Goal: Task Accomplishment & Management: Complete application form

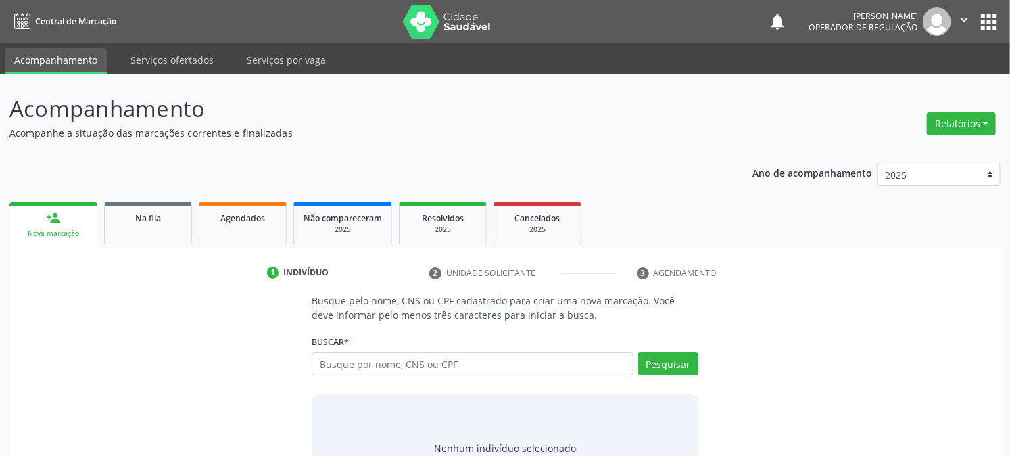
click at [362, 369] on input "text" at bounding box center [472, 363] width 321 height 23
type input "700003853392509"
click at [686, 372] on button "Pesquisar" at bounding box center [668, 363] width 60 height 23
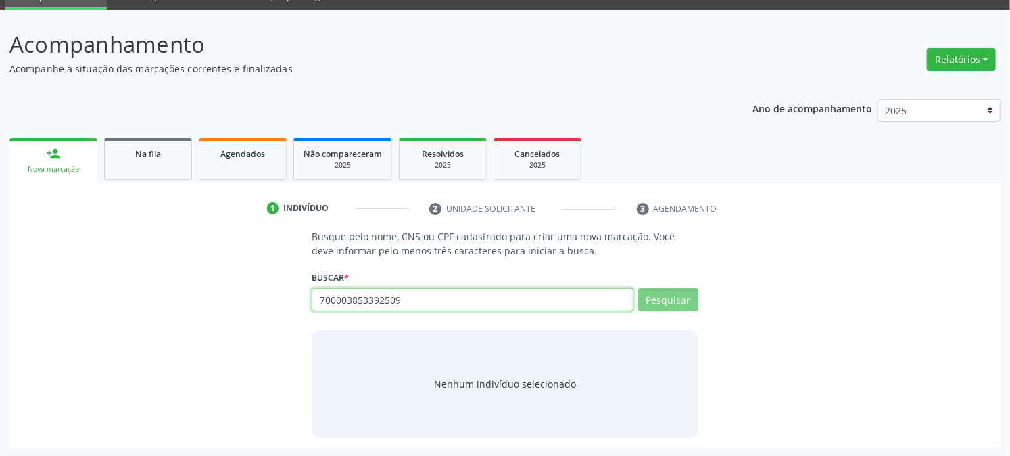
click at [442, 300] on input "700003853392509" at bounding box center [472, 299] width 321 height 23
drag, startPoint x: 408, startPoint y: 298, endPoint x: 298, endPoint y: 304, distance: 109.8
click at [298, 304] on div "Busque pelo nome, CNS ou CPF cadastrado para criar uma nova marcação. Você deve…" at bounding box center [505, 333] width 972 height 208
type input "VÁLBER"
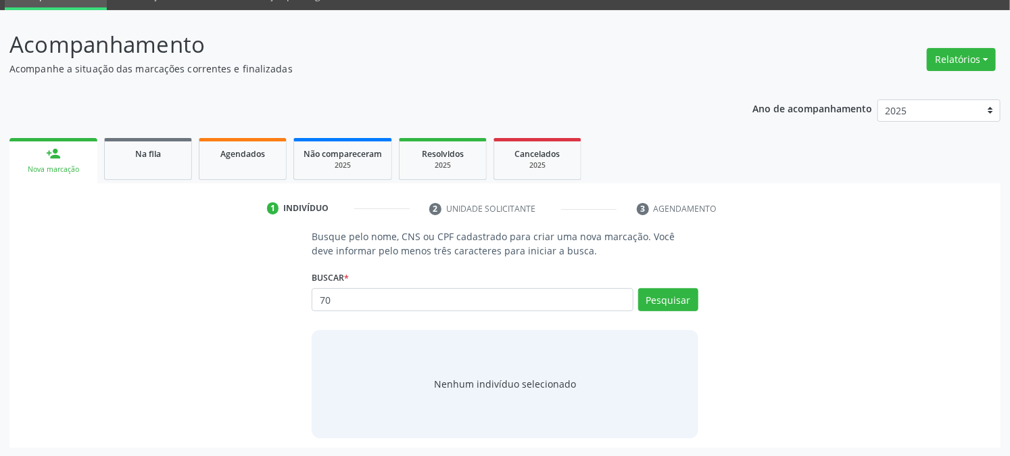
type input "7"
click at [690, 299] on button "Pesquisar" at bounding box center [668, 299] width 60 height 23
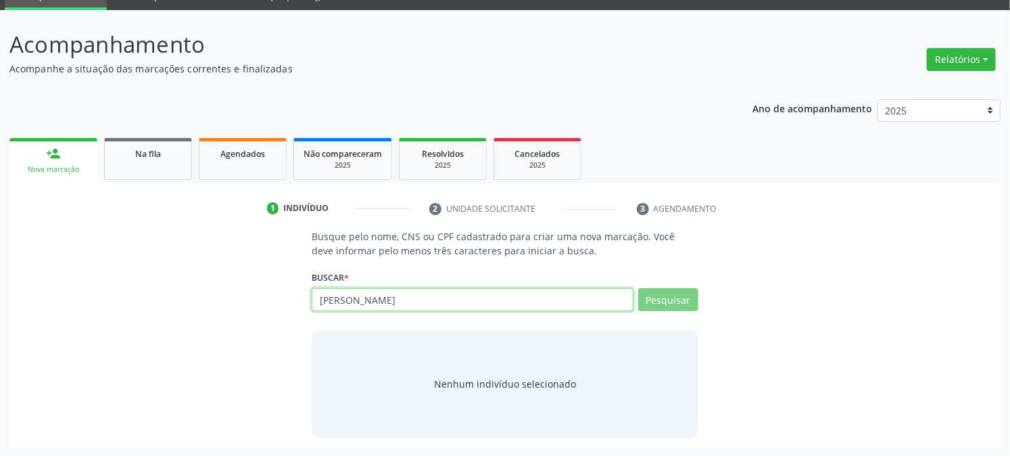
click at [450, 298] on input "[PERSON_NAME]" at bounding box center [472, 299] width 321 height 23
type input "[PERSON_NAME] DO NASCIMENTO"
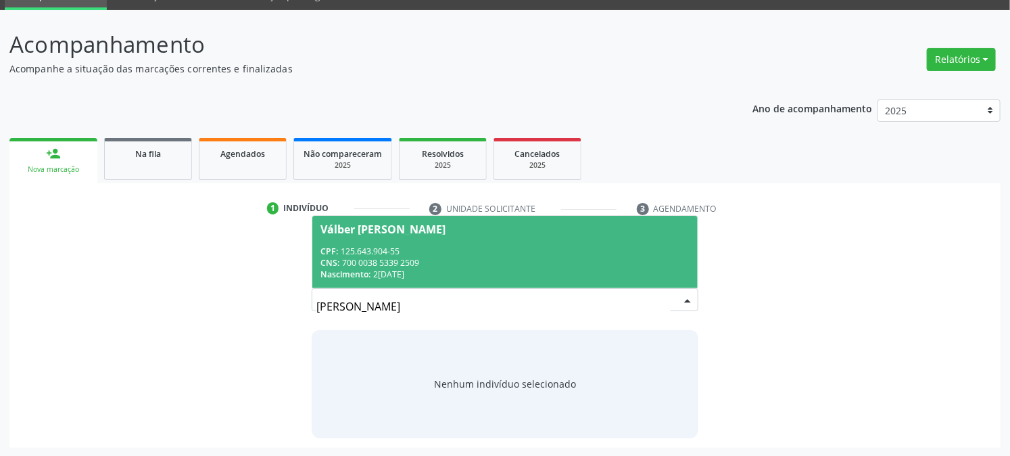
click at [434, 269] on div "Nascimento: 20[DATE]" at bounding box center [505, 273] width 369 height 11
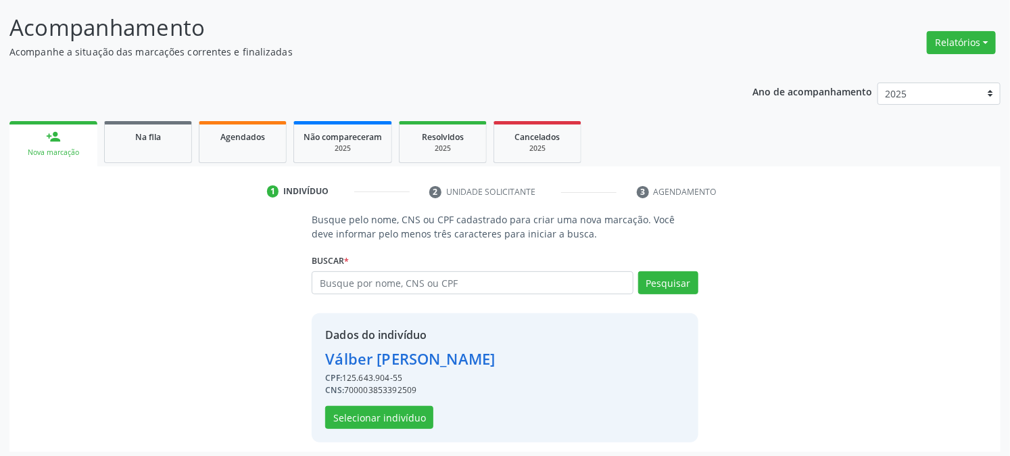
scroll to position [85, 0]
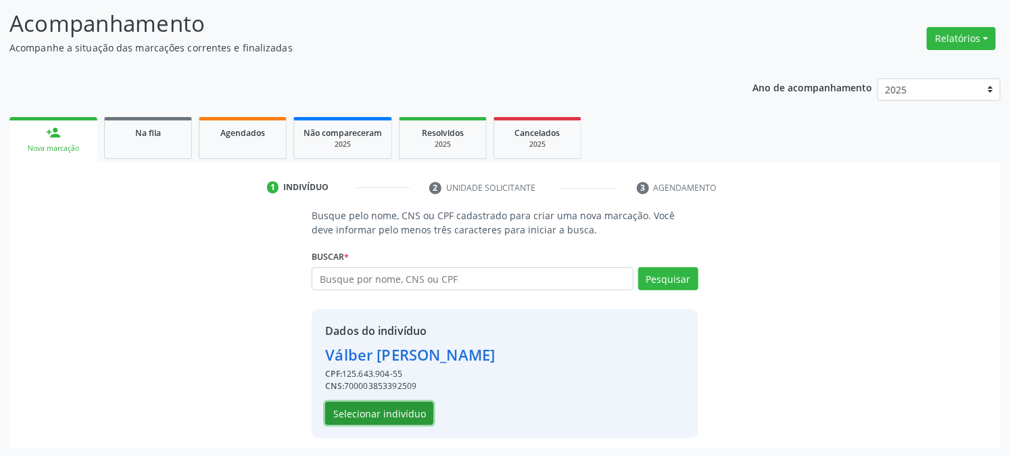
click at [409, 406] on button "Selecionar indivíduo" at bounding box center [379, 413] width 108 height 23
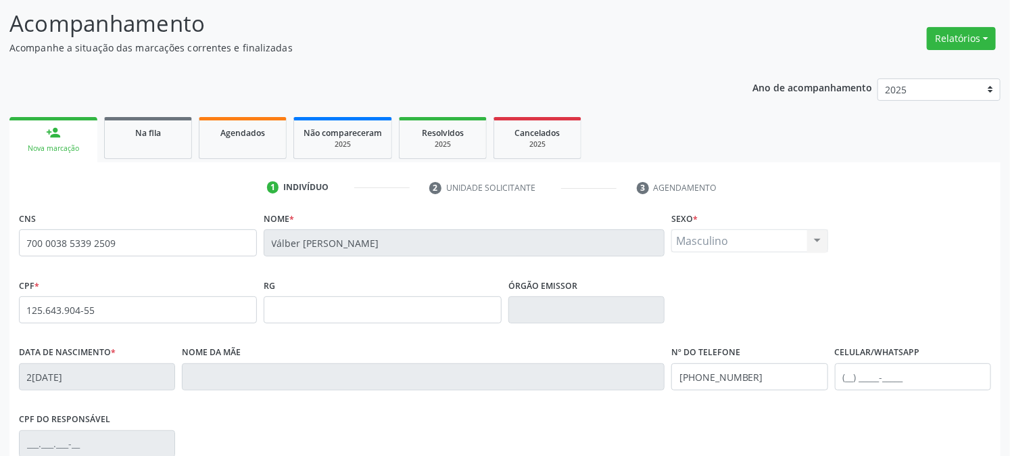
scroll to position [276, 0]
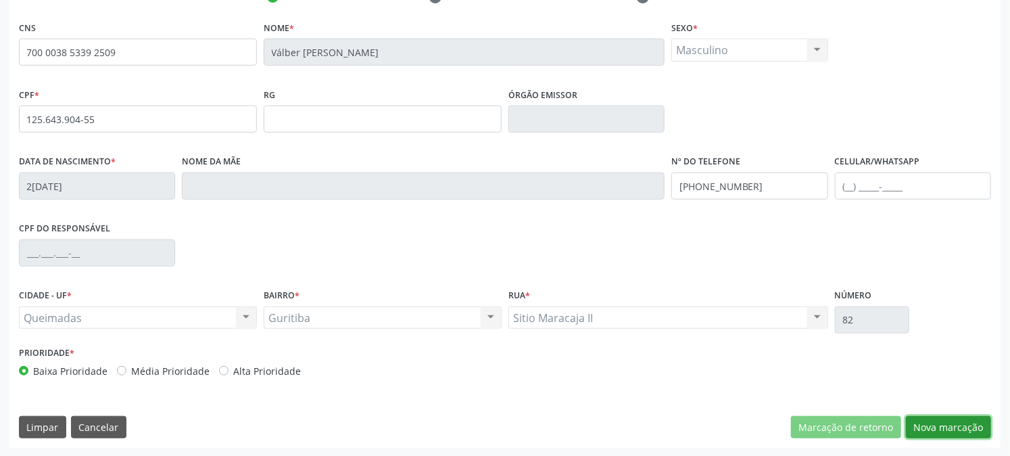
click at [926, 420] on button "Nova marcação" at bounding box center [948, 427] width 85 height 23
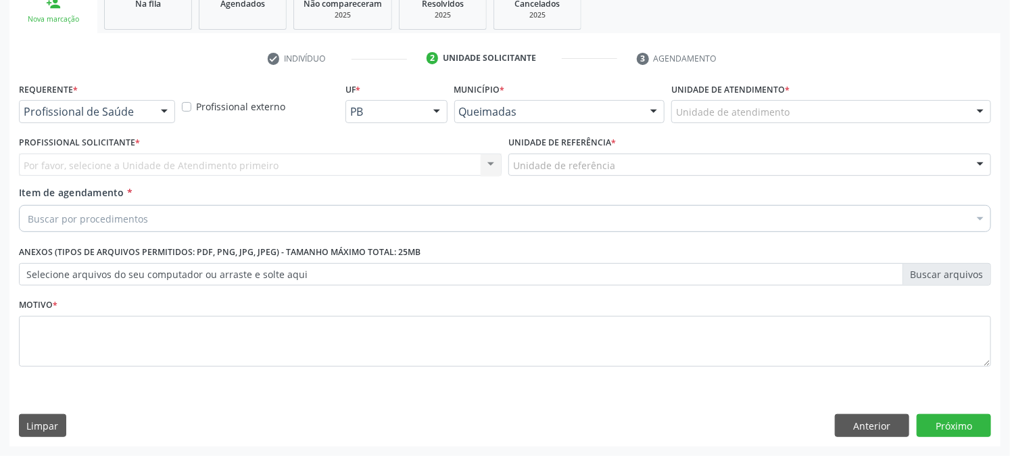
scroll to position [214, 0]
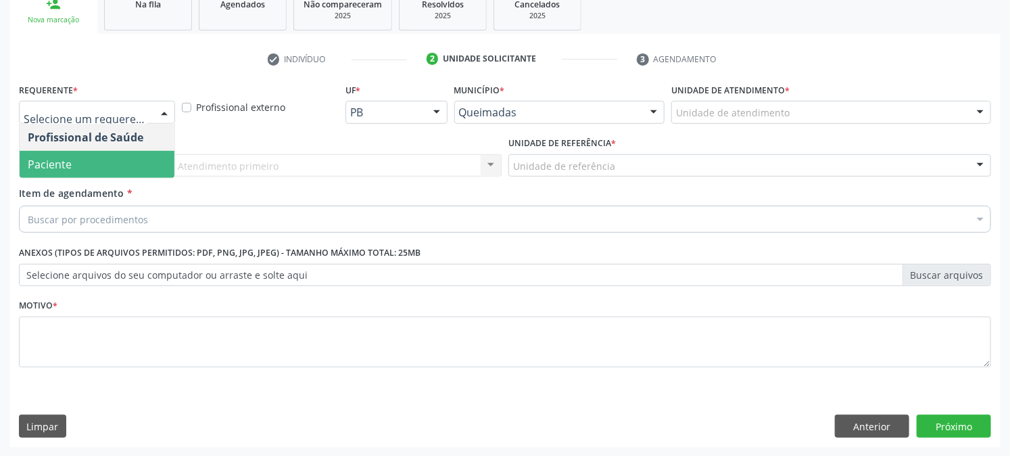
click at [93, 152] on span "Paciente" at bounding box center [97, 164] width 155 height 27
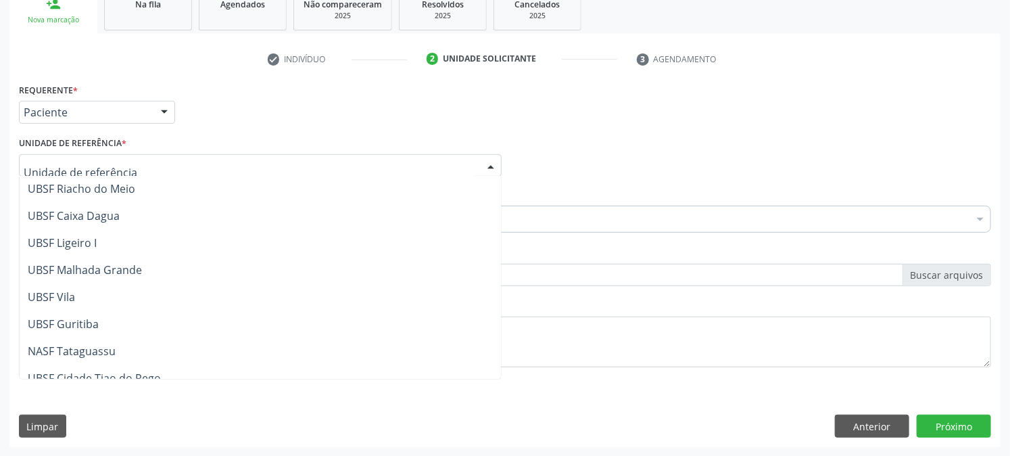
scroll to position [339, 0]
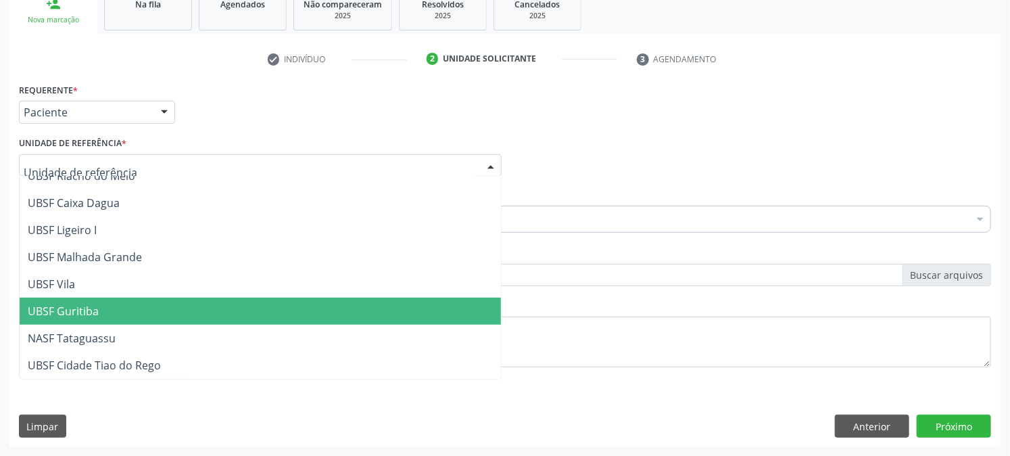
click at [103, 302] on span "UBSF Guritiba" at bounding box center [260, 311] width 481 height 27
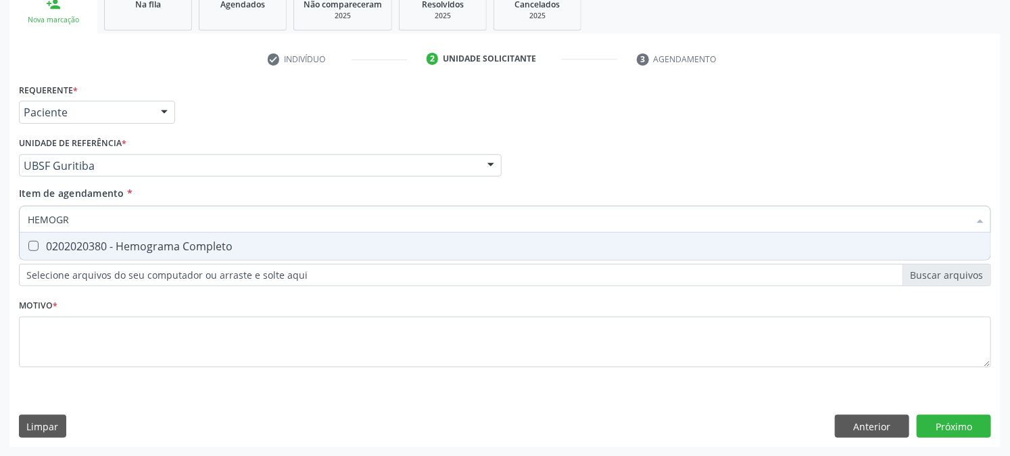
type input "HEMOGRA"
click at [30, 248] on Completo at bounding box center [33, 246] width 10 height 10
click at [28, 248] on Completo "checkbox" at bounding box center [24, 245] width 9 height 9
checkbox Completo "true"
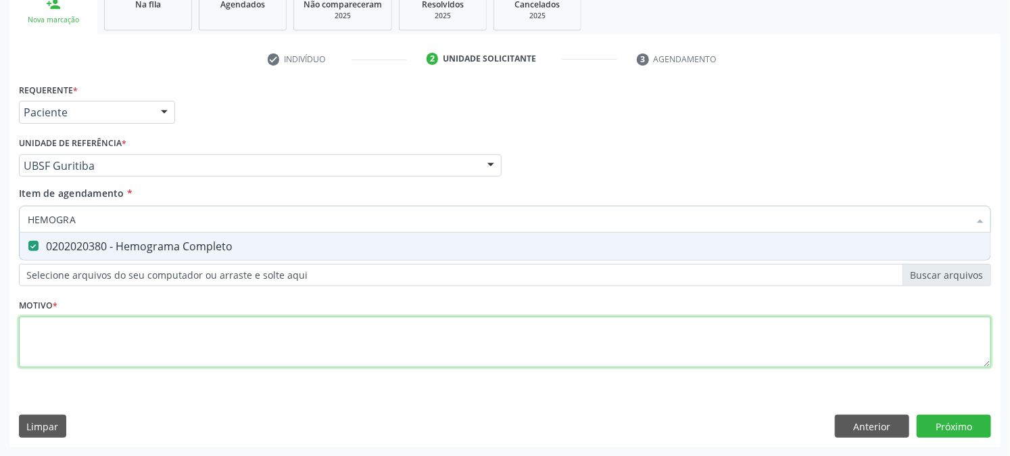
click at [114, 327] on div "Requerente * Paciente Profissional de Saúde Paciente Nenhum resultado encontrad…" at bounding box center [505, 233] width 972 height 306
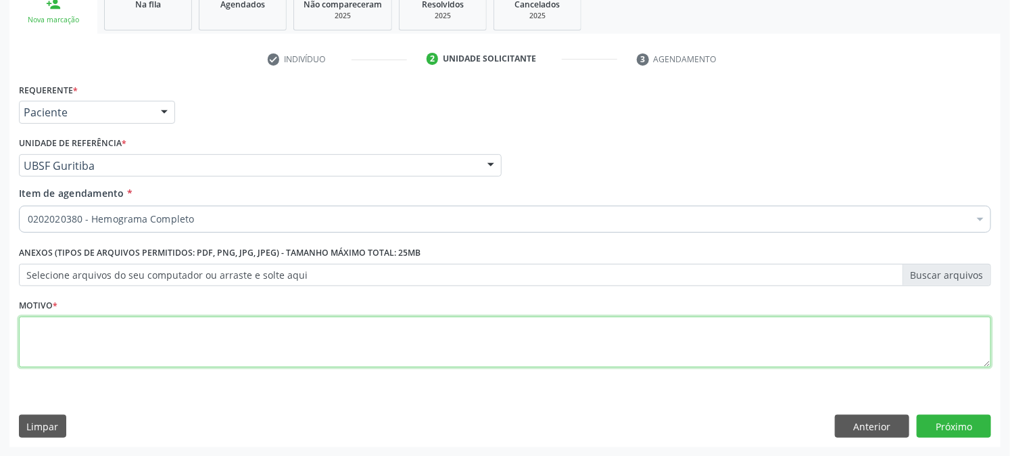
type textarea "p"
type textarea "Pré-[DATE] do parceiro"
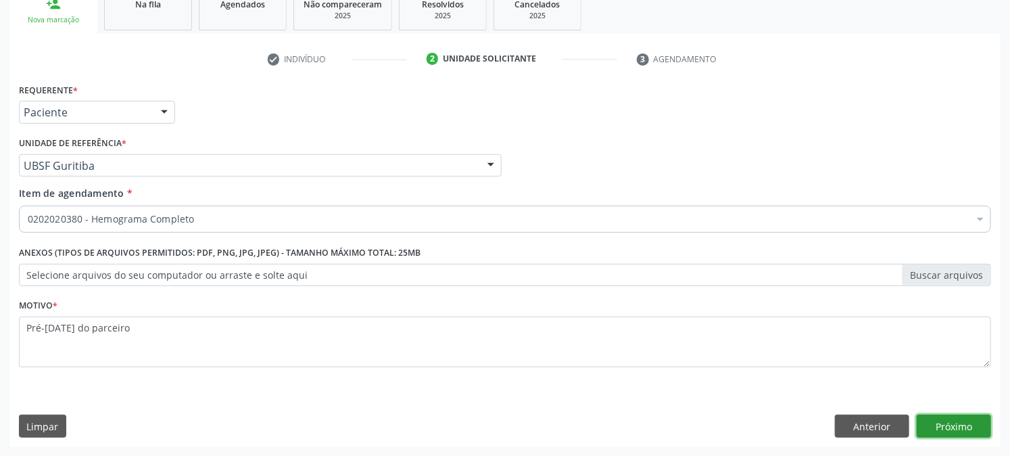
click at [972, 417] on button "Próximo" at bounding box center [954, 426] width 74 height 23
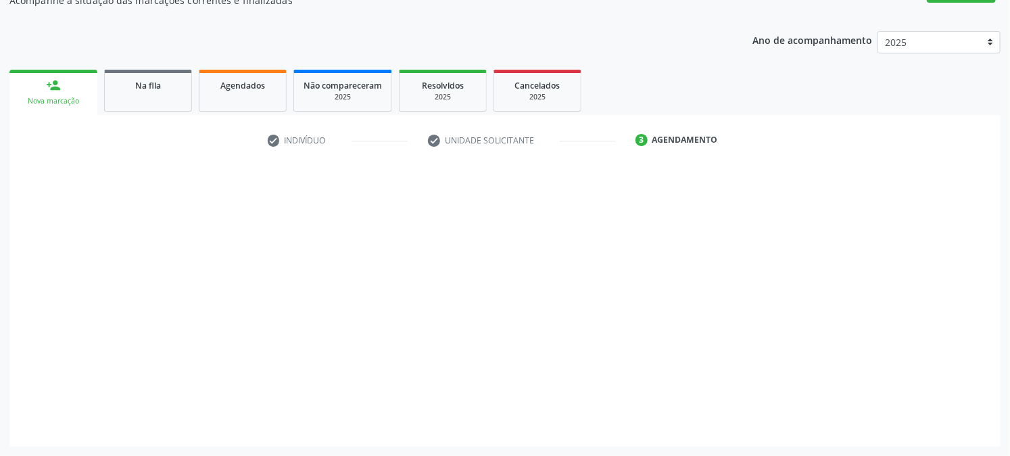
scroll to position [132, 0]
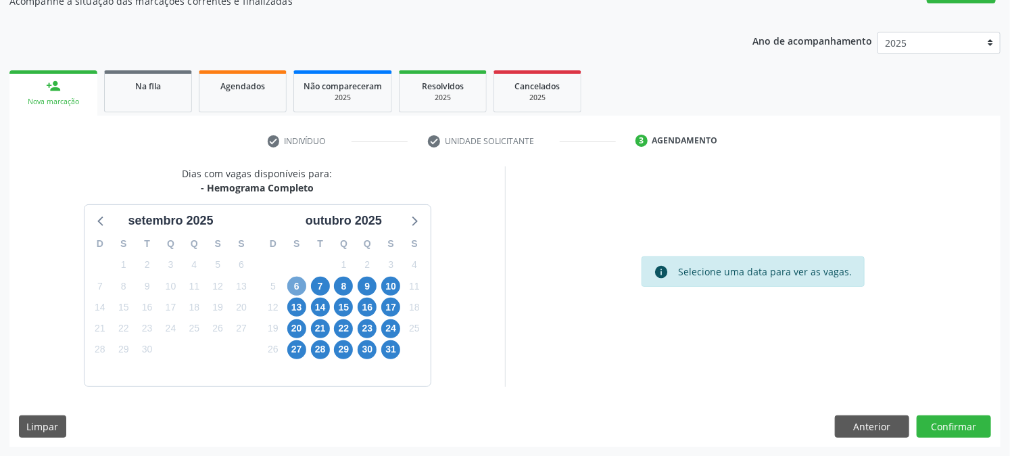
click at [298, 287] on span "6" at bounding box center [296, 286] width 19 height 19
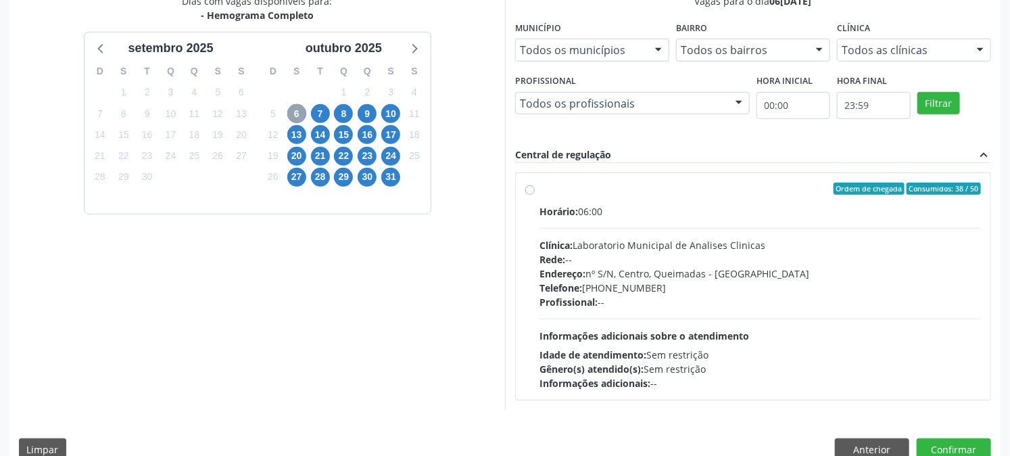
scroll to position [327, 0]
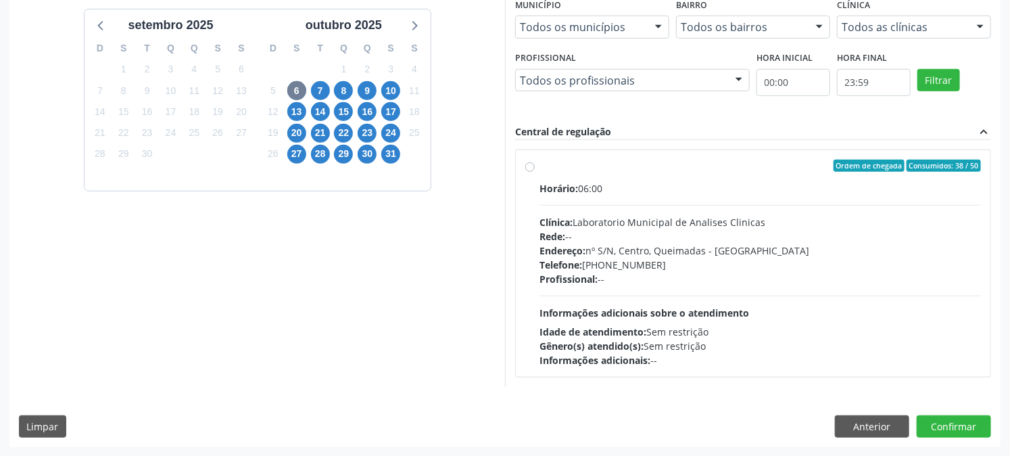
click at [531, 173] on div "Ordem de chegada Consumidos: 38 / 50 Horário: 06:00 Clínica: Laboratorio Munici…" at bounding box center [753, 264] width 456 height 208
radio input "true"
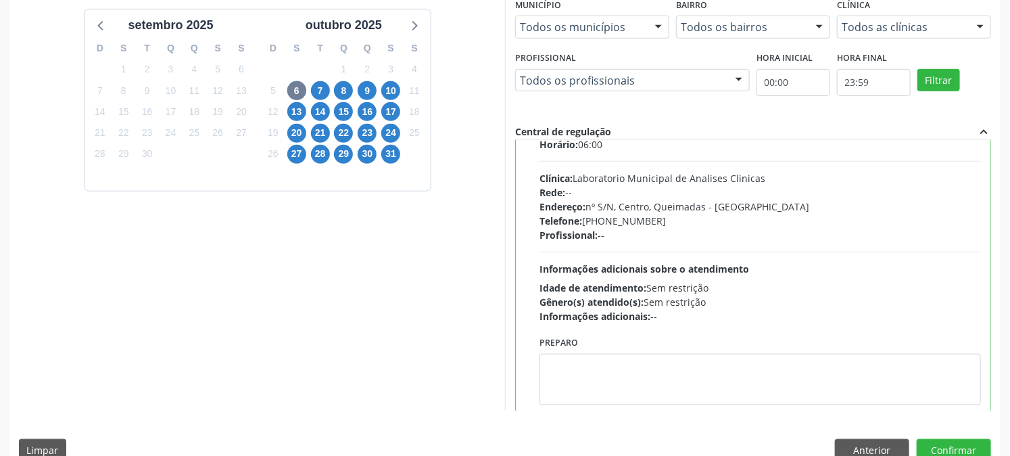
scroll to position [66, 0]
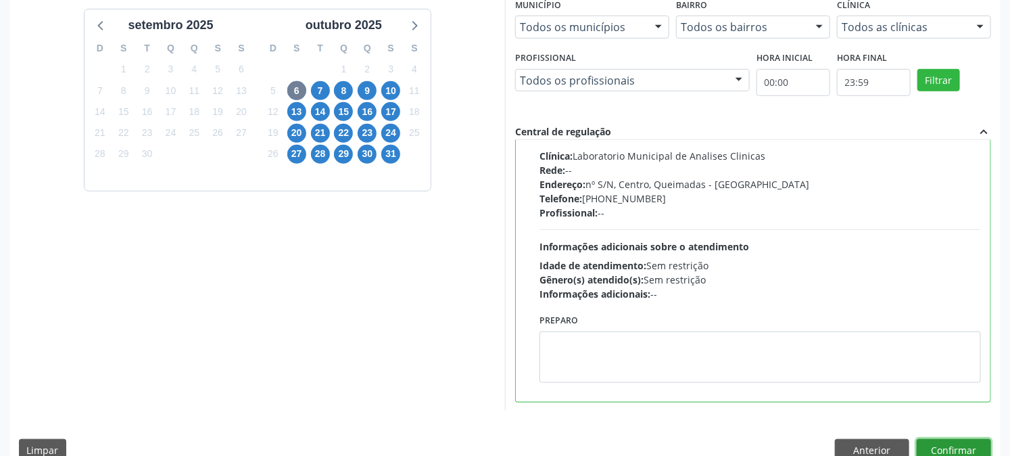
click at [931, 440] on button "Confirmar" at bounding box center [954, 450] width 74 height 23
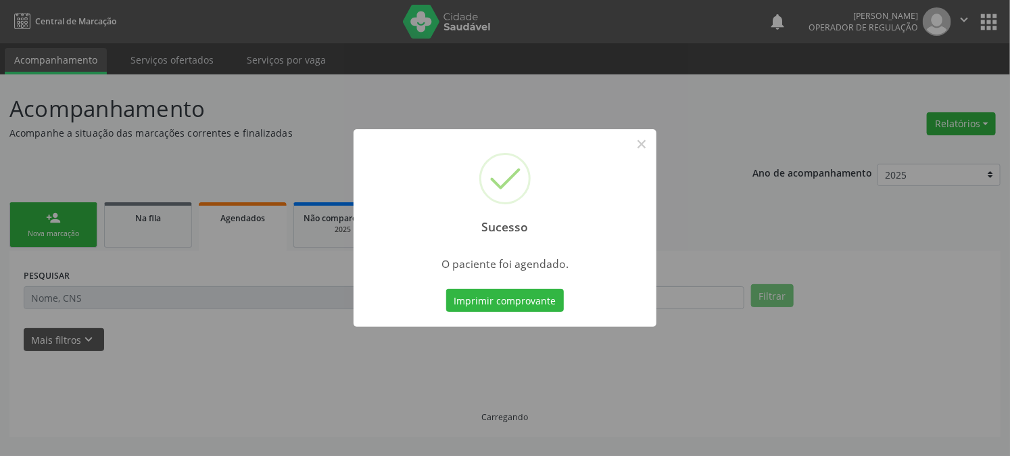
scroll to position [0, 0]
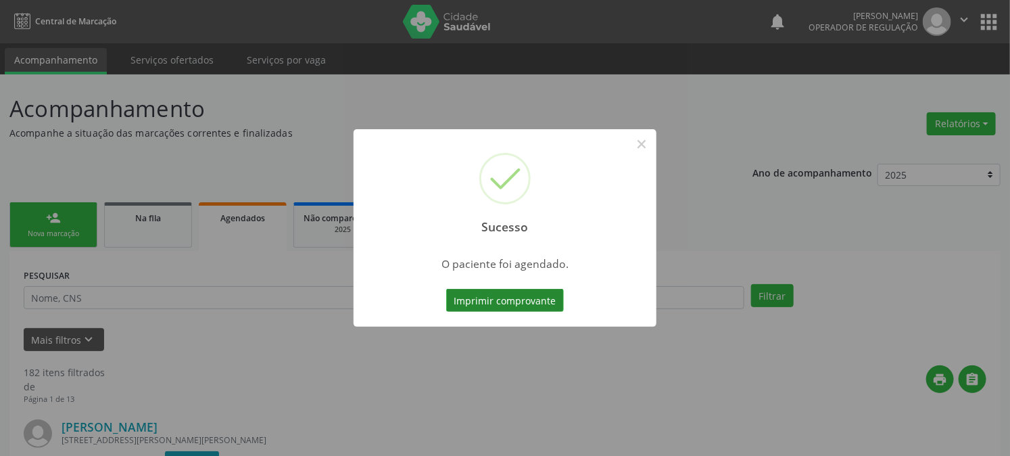
click at [511, 293] on button "Imprimir comprovante" at bounding box center [505, 300] width 118 height 23
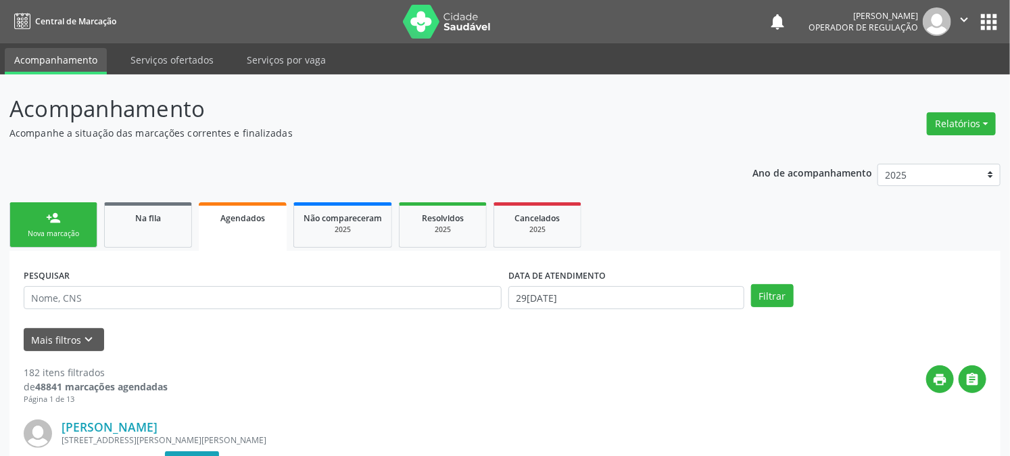
click at [49, 218] on div "person_add" at bounding box center [53, 217] width 15 height 15
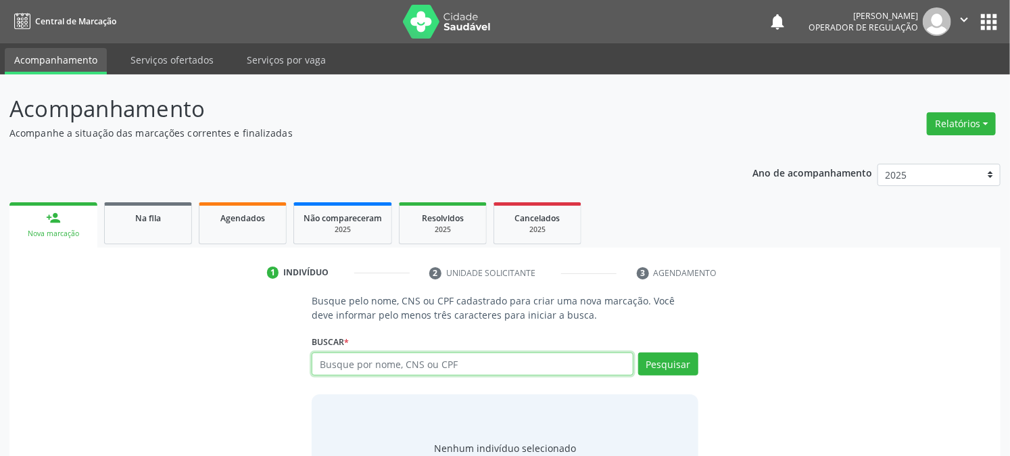
click at [379, 360] on input "text" at bounding box center [472, 363] width 321 height 23
type input "705009439075959"
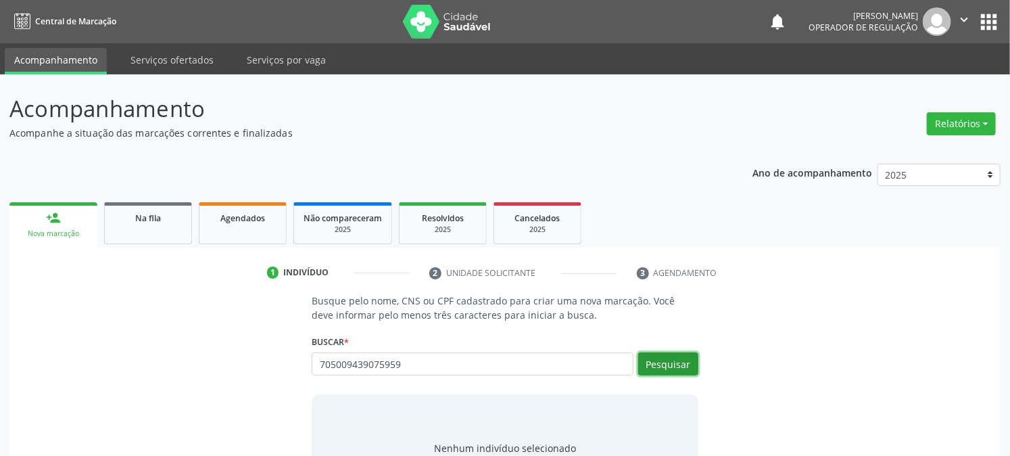
click at [663, 367] on button "Pesquisar" at bounding box center [668, 363] width 60 height 23
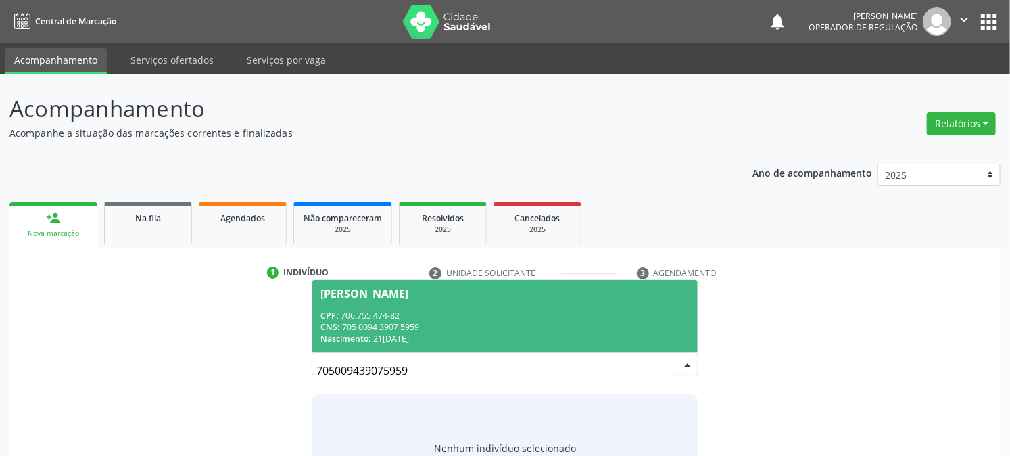
click at [463, 333] on div "Nascimento: 2[DATE]" at bounding box center [505, 338] width 369 height 11
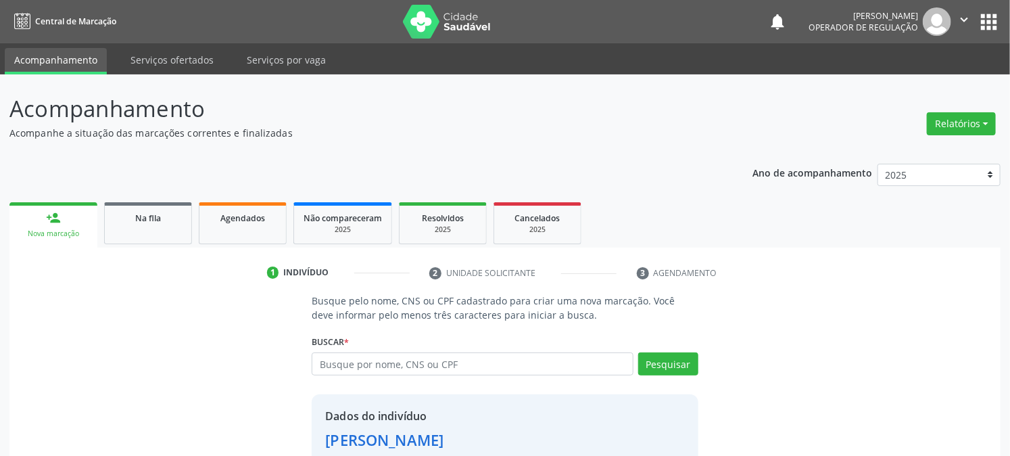
scroll to position [85, 0]
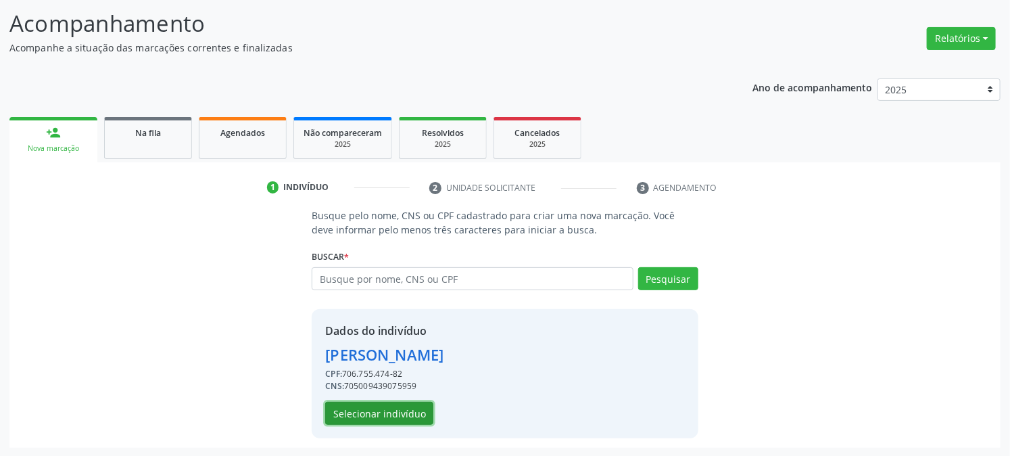
click at [394, 410] on button "Selecionar indivíduo" at bounding box center [379, 413] width 108 height 23
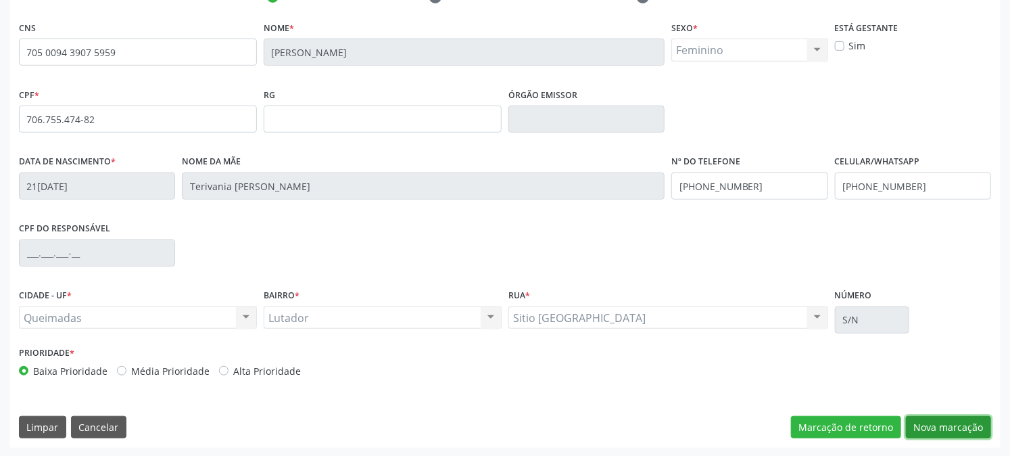
click at [922, 427] on button "Nova marcação" at bounding box center [948, 427] width 85 height 23
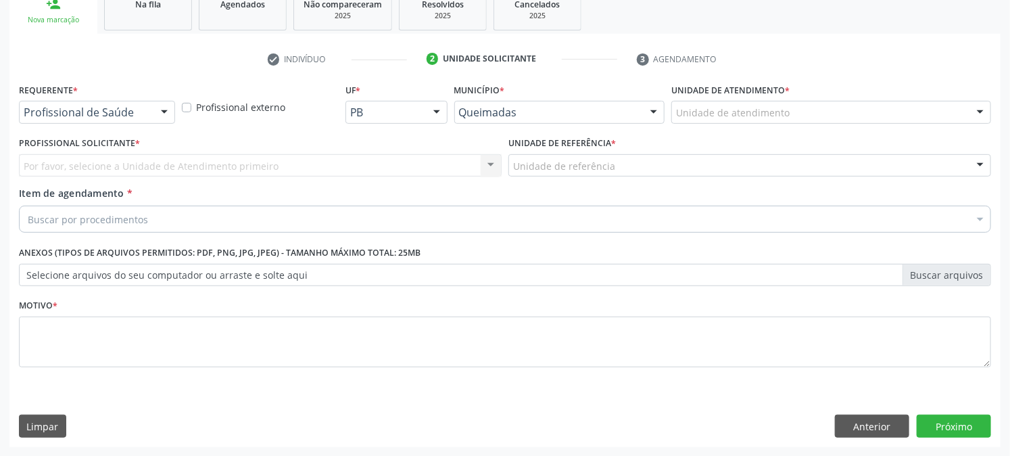
drag, startPoint x: 76, startPoint y: 97, endPoint x: 84, endPoint y: 145, distance: 48.7
click at [76, 96] on label "Requerente *" at bounding box center [48, 90] width 59 height 21
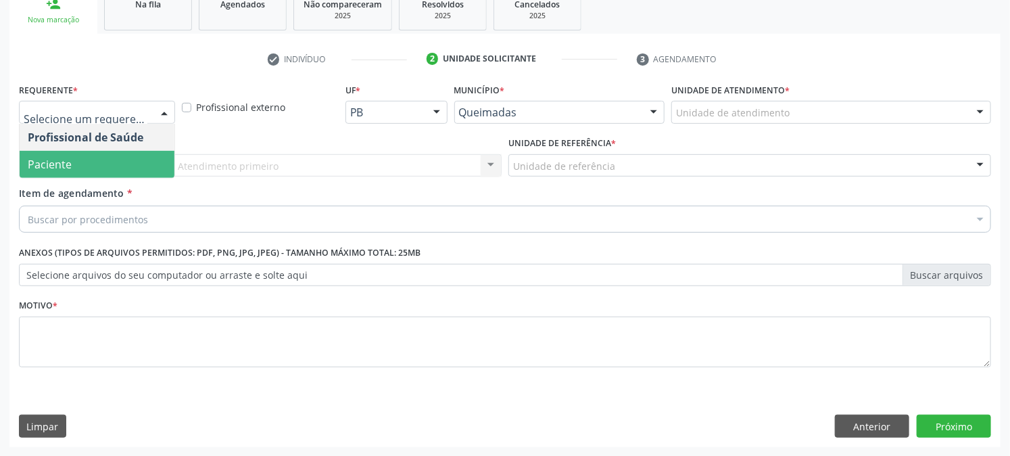
click at [69, 165] on span "Paciente" at bounding box center [50, 164] width 44 height 15
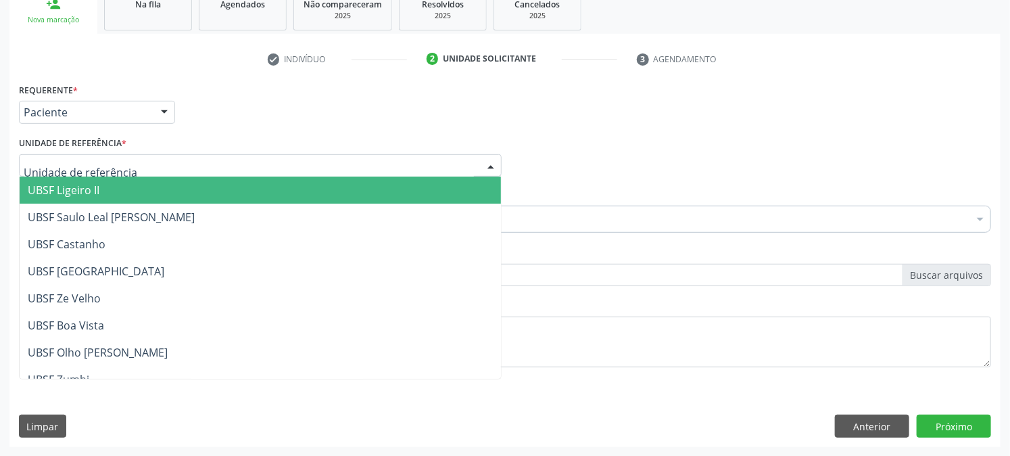
click at [60, 154] on div at bounding box center [260, 165] width 483 height 23
type input "z"
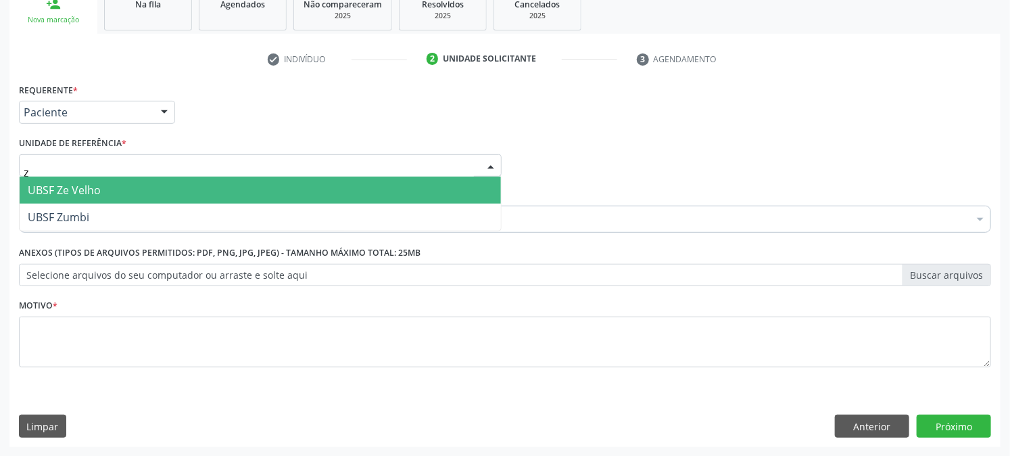
click at [64, 187] on span "UBSF Ze Velho" at bounding box center [64, 190] width 73 height 15
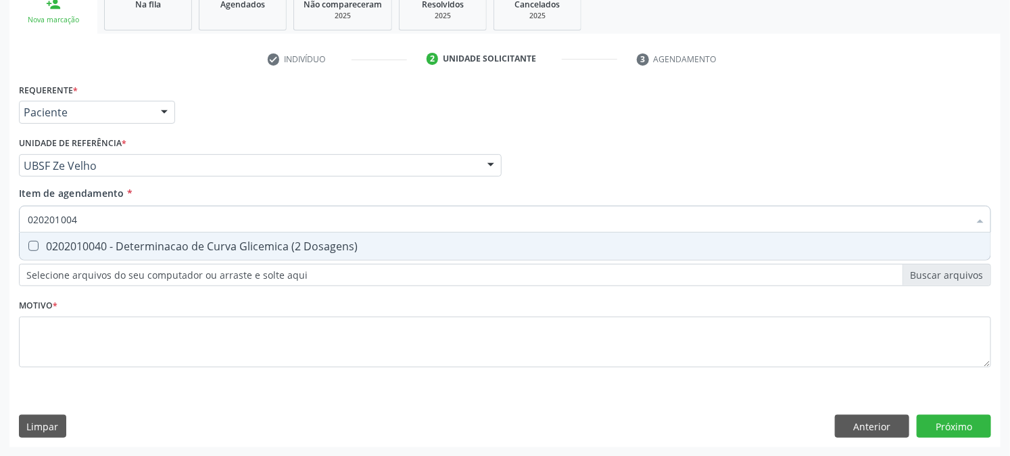
type input "0202010040"
click at [43, 243] on div "0202010040 - Determinacao de Curva Glicemica (2 Dosagens)" at bounding box center [505, 246] width 955 height 11
checkbox Dosagens\) "true"
drag, startPoint x: 142, startPoint y: 231, endPoint x: 0, endPoint y: 230, distance: 142.0
click at [0, 229] on div "Acompanhamento Acompanhe a situação das marcações correntes e finalizadas Relat…" at bounding box center [505, 159] width 1010 height 596
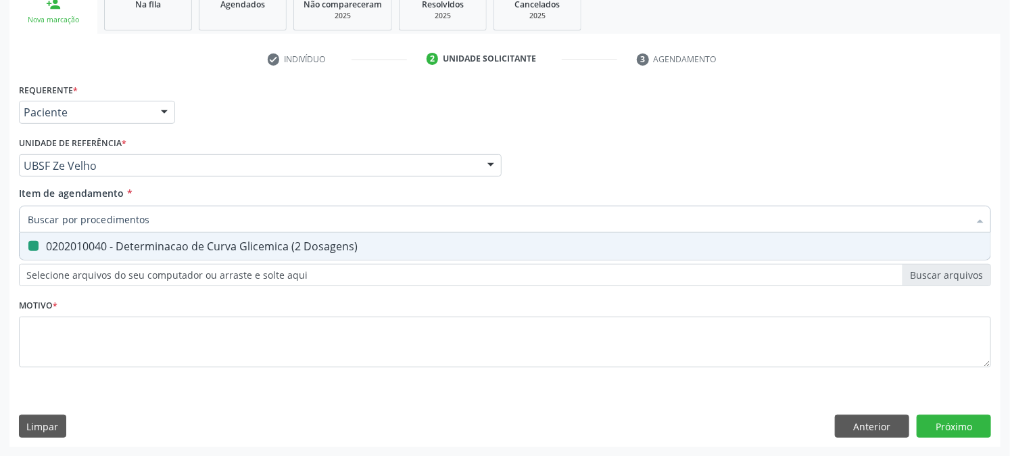
checkbox Dosagens\) "false"
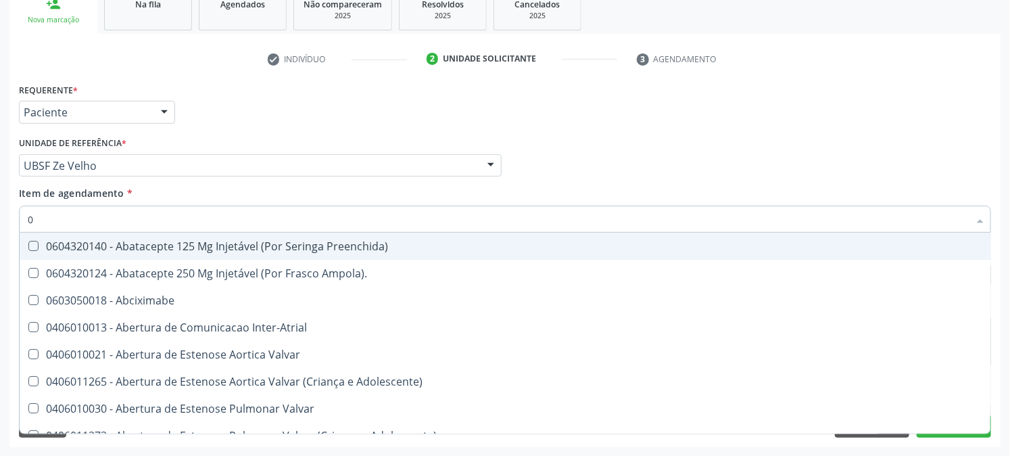
type input "02"
checkbox Alimentação "true"
type input "020"
checkbox Livre "true"
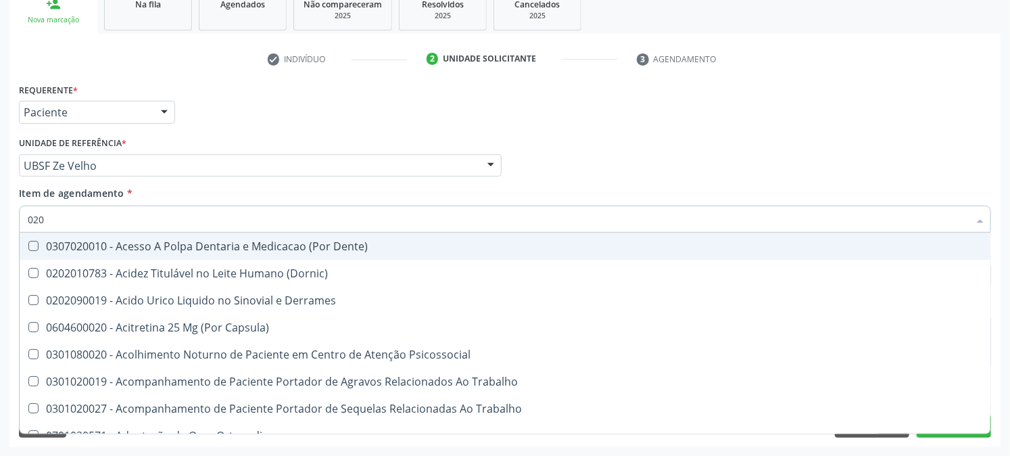
type input "0202"
checkbox Coluna "true"
checkbox Dosagens\) "false"
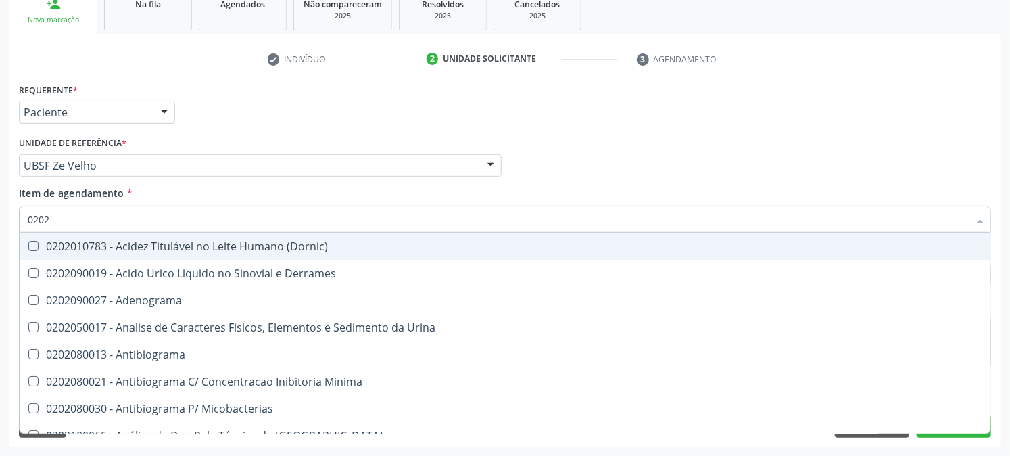
type input "02020"
checkbox Congênita "true"
checkbox Dosagens\) "false"
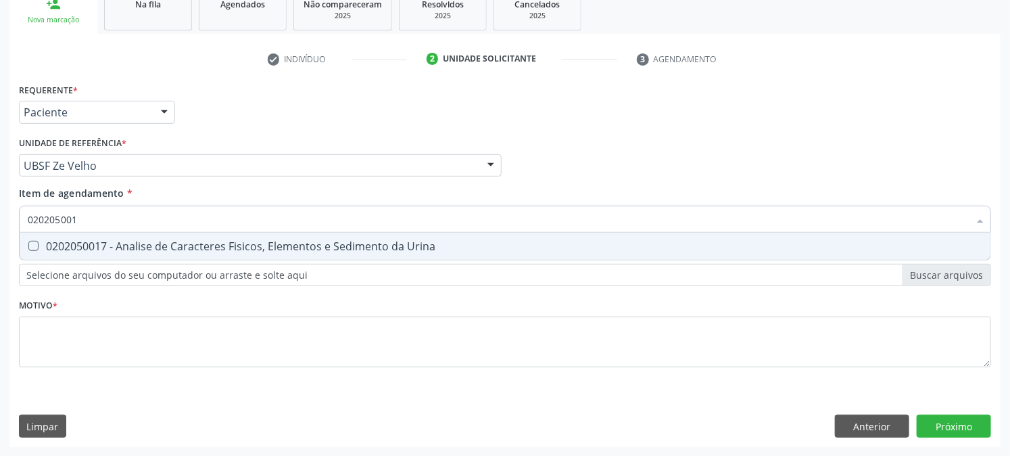
type input "0202050017"
click at [62, 242] on div "0202050017 - Analise de Caracteres Fisicos, Elementos e Sedimento da Urina" at bounding box center [505, 246] width 955 height 11
checkbox Urina "true"
drag, startPoint x: 93, startPoint y: 218, endPoint x: 0, endPoint y: 234, distance: 94.6
click at [0, 234] on div "Acompanhamento Acompanhe a situação das marcações correntes e finalizadas Relat…" at bounding box center [505, 159] width 1010 height 596
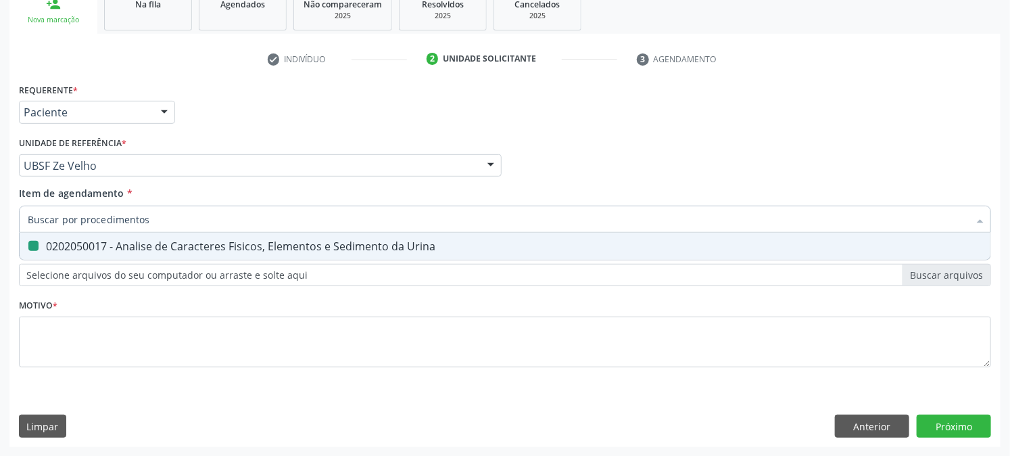
checkbox Urina "false"
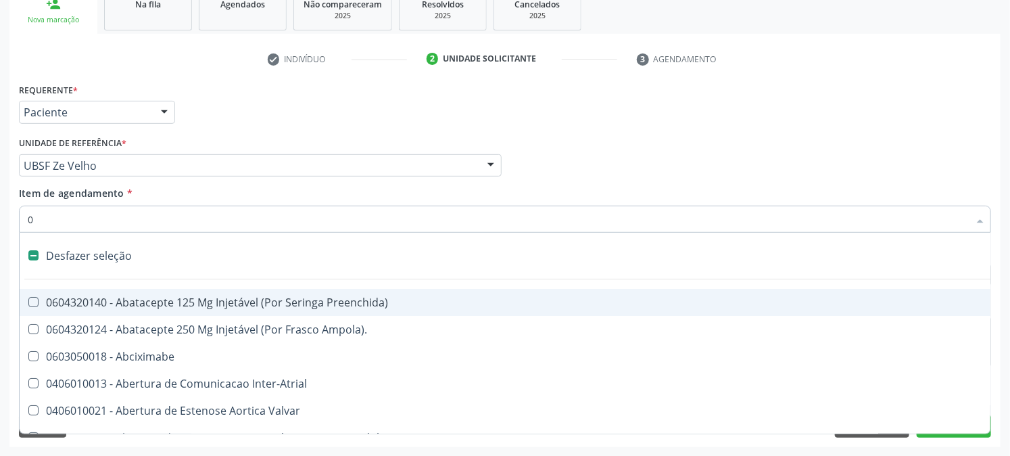
type input "02"
checkbox Psicossocial "true"
checkbox Urina "false"
checkbox Alimentação "true"
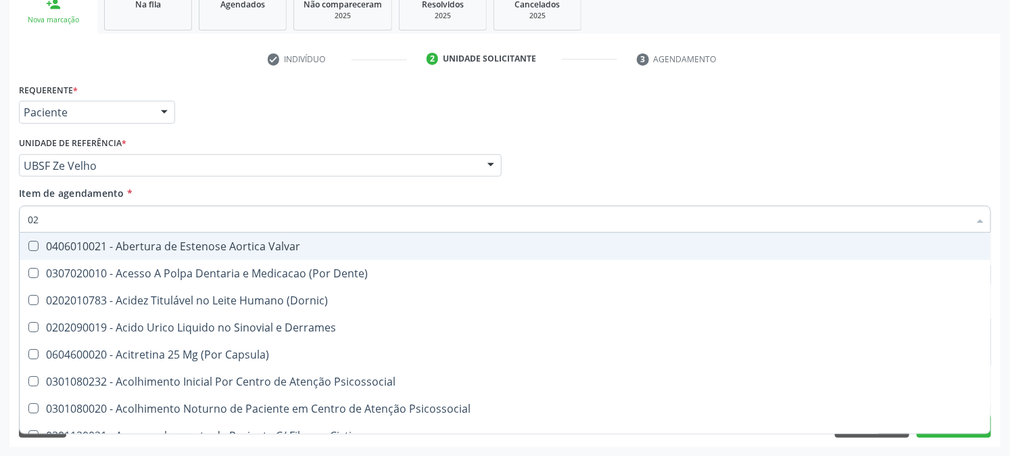
type input "020"
checkbox Frasco-Ampola\) "true"
checkbox Urina "false"
checkbox Tirofibana "true"
checkbox Dosagens\) "false"
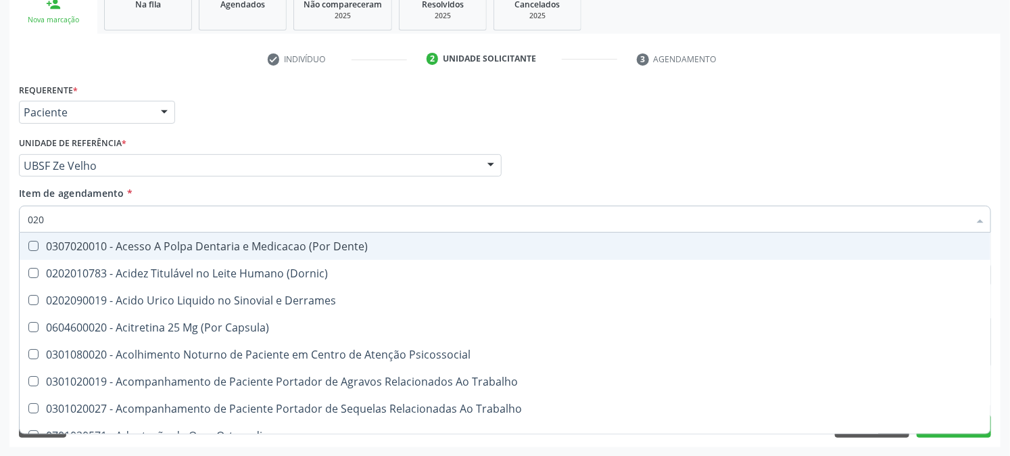
type input "0202"
checkbox Capsula\) "true"
checkbox Urina "false"
checkbox Coluna "true"
checkbox Dosagens\) "false"
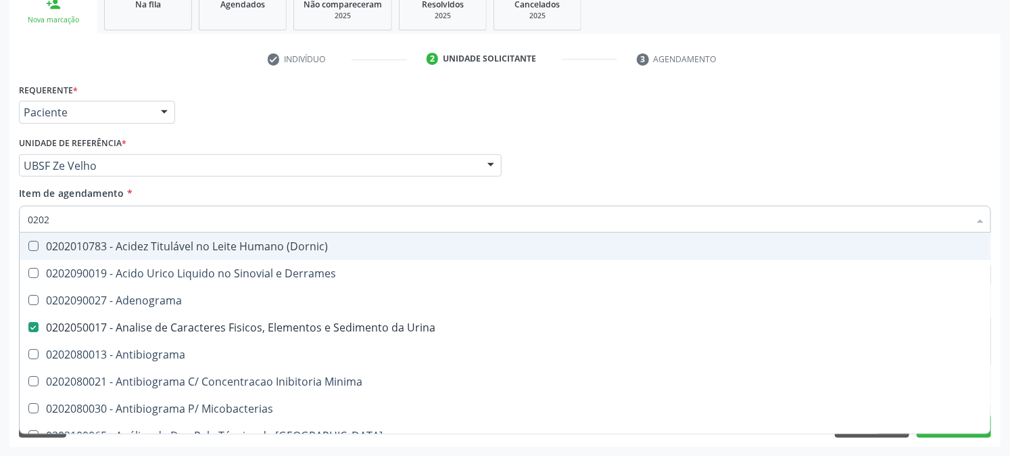
type input "02020"
checkbox Congênita "true"
checkbox Dosagens\) "false"
type input "020202"
checkbox Urina "false"
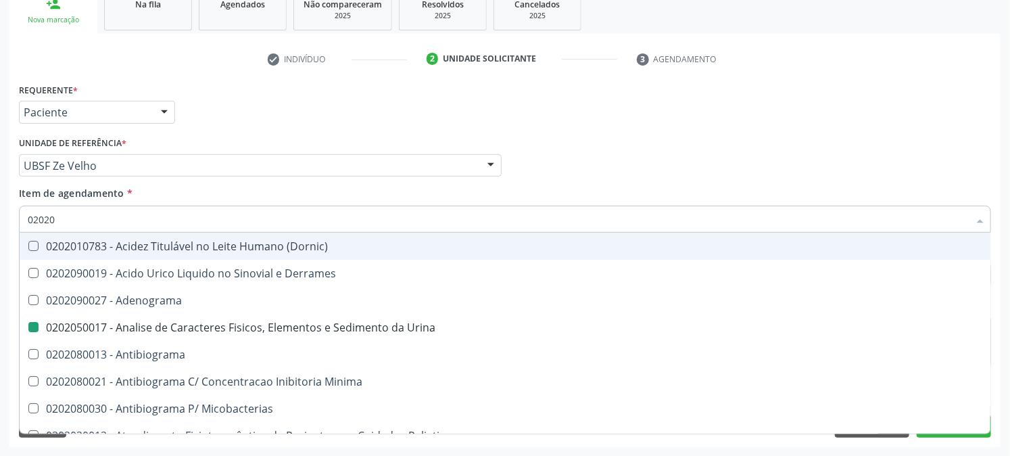
checkbox Dosagens\) "false"
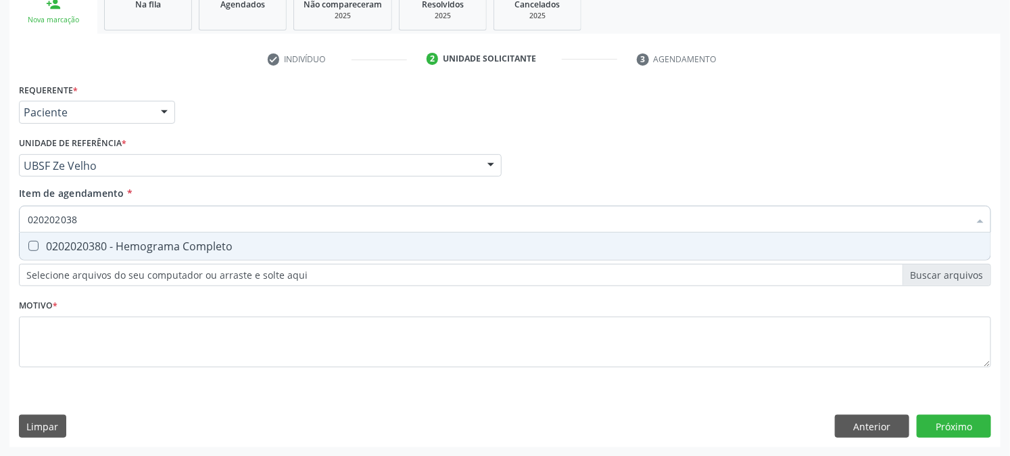
type input "0202020380"
drag, startPoint x: 42, startPoint y: 233, endPoint x: 42, endPoint y: 245, distance: 12.2
click at [42, 237] on span "0202020380 - Hemograma Completo" at bounding box center [505, 246] width 971 height 27
checkbox Completo "true"
drag, startPoint x: 82, startPoint y: 220, endPoint x: 0, endPoint y: 226, distance: 82.0
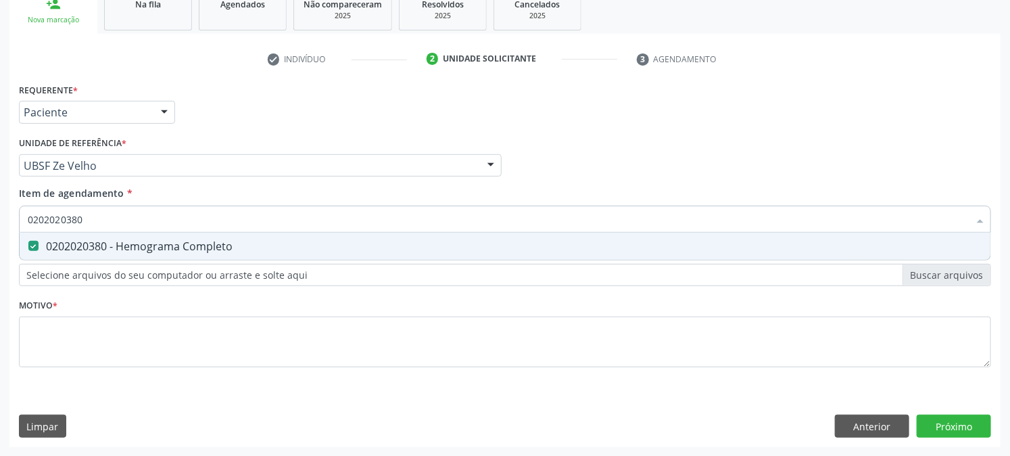
click at [0, 225] on div "Acompanhamento Acompanhe a situação das marcações correntes e finalizadas Relat…" at bounding box center [505, 159] width 1010 height 596
checkbox Completo "false"
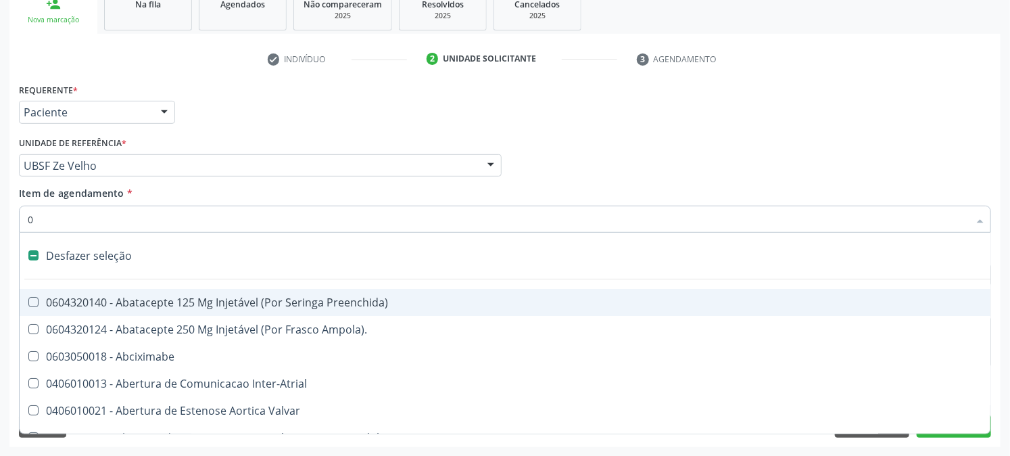
type input "02"
checkbox Psicossocial "true"
checkbox Urina "false"
checkbox Alimentação "true"
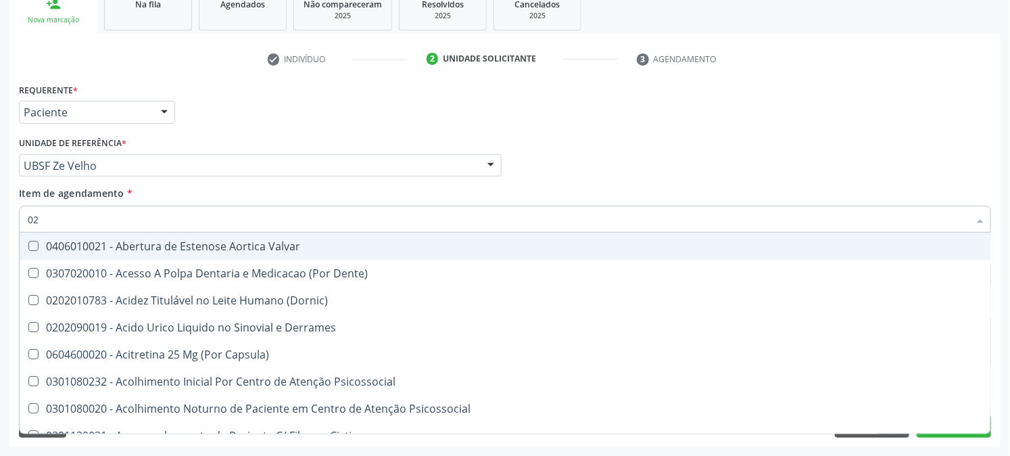
type input "020"
checkbox Frasco-Ampola\) "true"
checkbox Urina "false"
checkbox Tirofibana "true"
checkbox Dosagens\) "false"
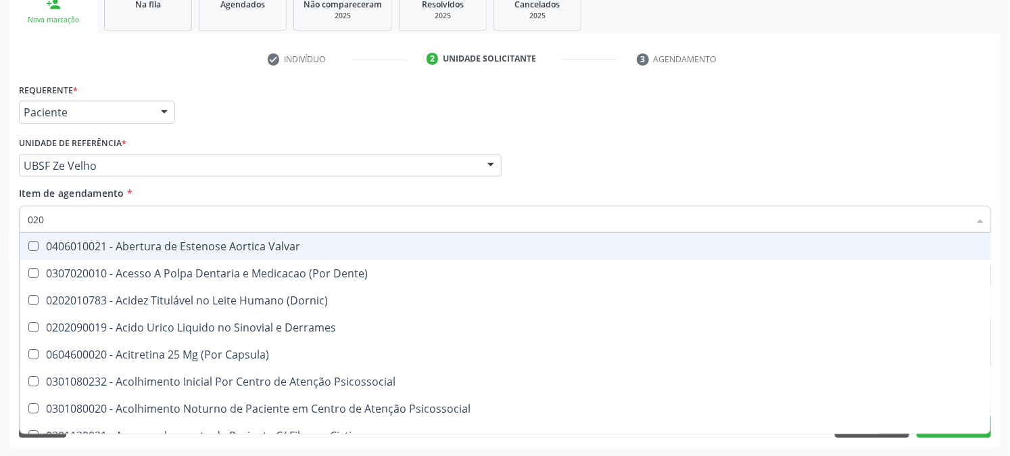
checkbox Eletro-Oculografia "true"
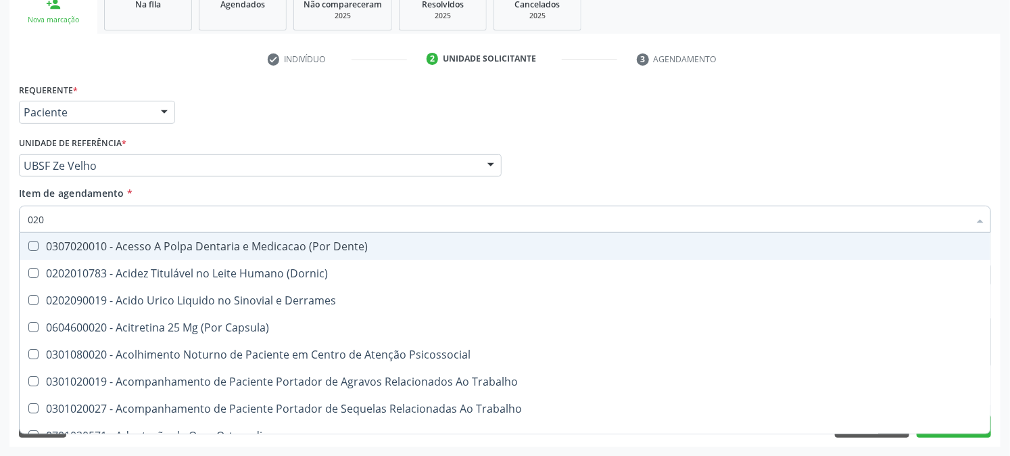
type input "0202"
checkbox Capsula\) "true"
checkbox Urina "false"
checkbox Coluna "true"
checkbox Revisao "true"
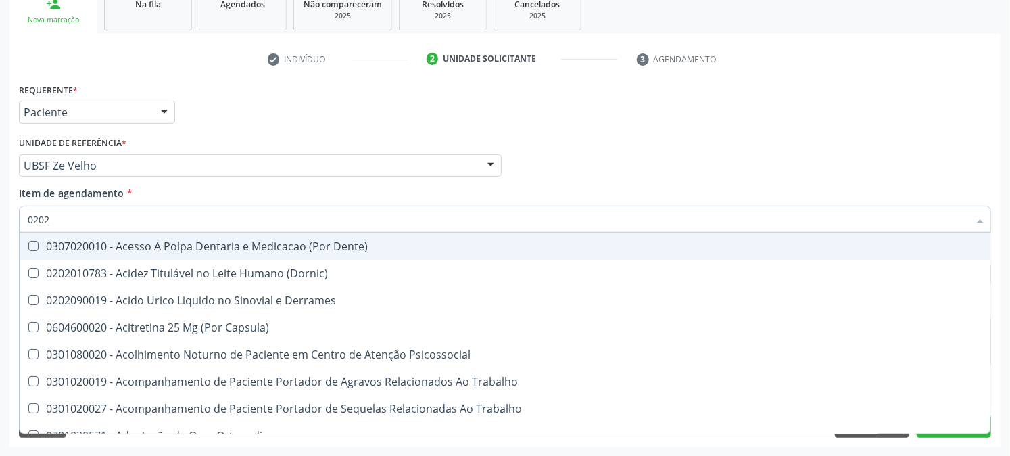
checkbox Dosagens\) "false"
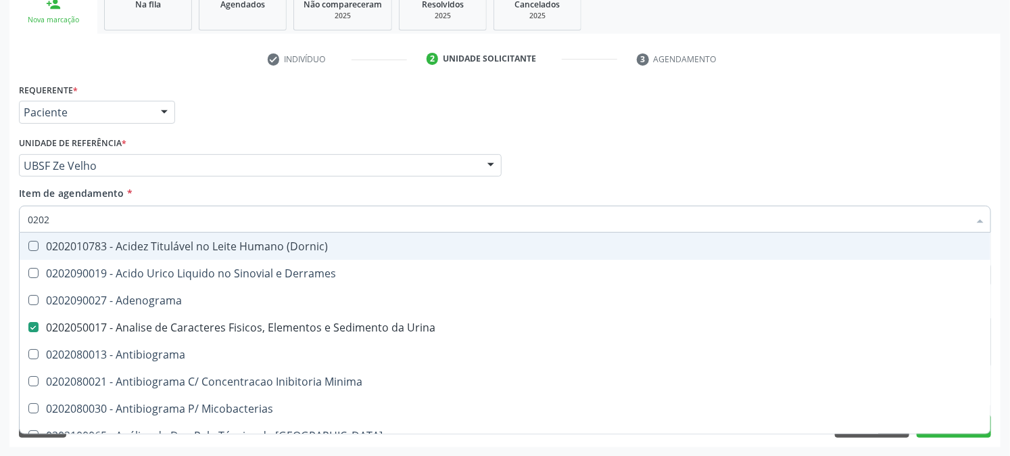
type input "02020"
checkbox Congênita "true"
checkbox Dosagens\) "false"
checkbox Zinco "true"
checkbox Completo "false"
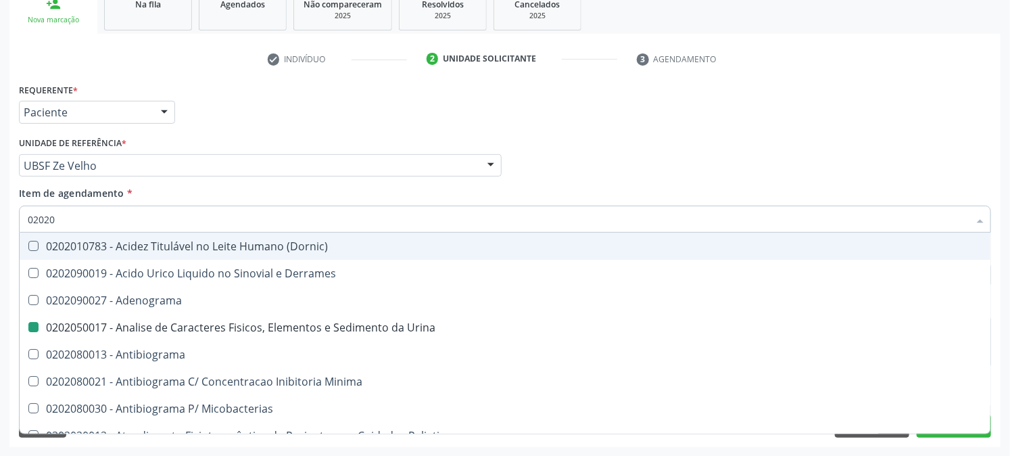
type input "020203"
checkbox Urina "false"
checkbox Molecular "true"
checkbox Dosagens\) "false"
type input "0202030"
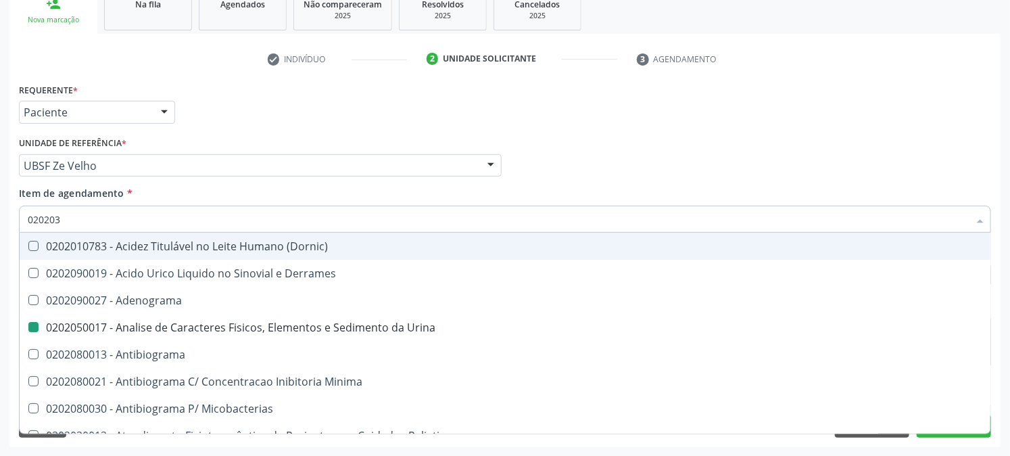
checkbox Molecular "false"
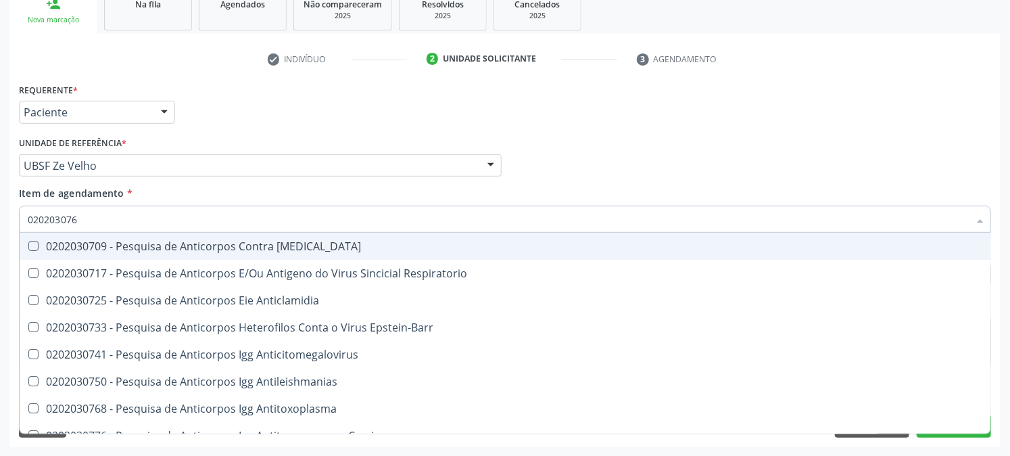
type input "0202030768"
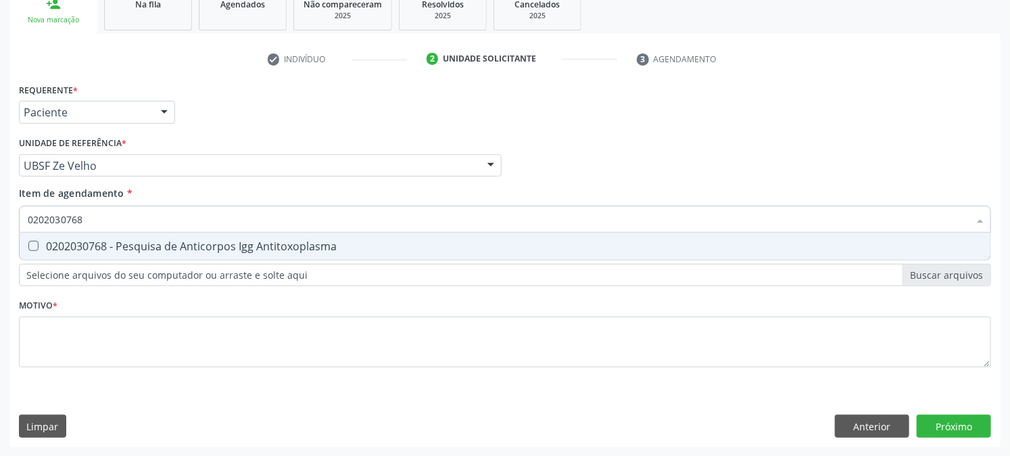
click at [36, 241] on Antitoxoplasma at bounding box center [33, 246] width 10 height 10
click at [28, 241] on Antitoxoplasma "checkbox" at bounding box center [24, 245] width 9 height 9
checkbox Antitoxoplasma "true"
drag, startPoint x: 97, startPoint y: 216, endPoint x: 0, endPoint y: 264, distance: 108.3
click at [0, 259] on div "Acompanhamento Acompanhe a situação das marcações correntes e finalizadas Relat…" at bounding box center [505, 159] width 1010 height 596
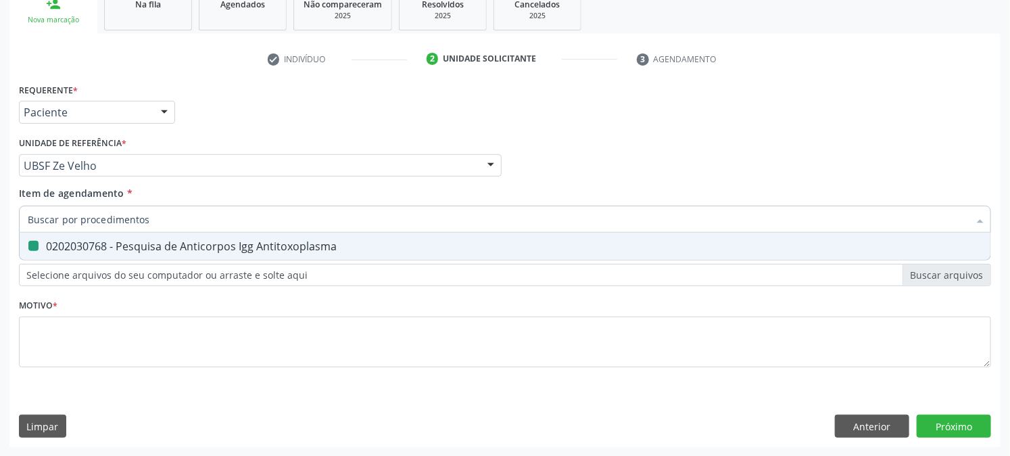
checkbox Antitoxoplasma "false"
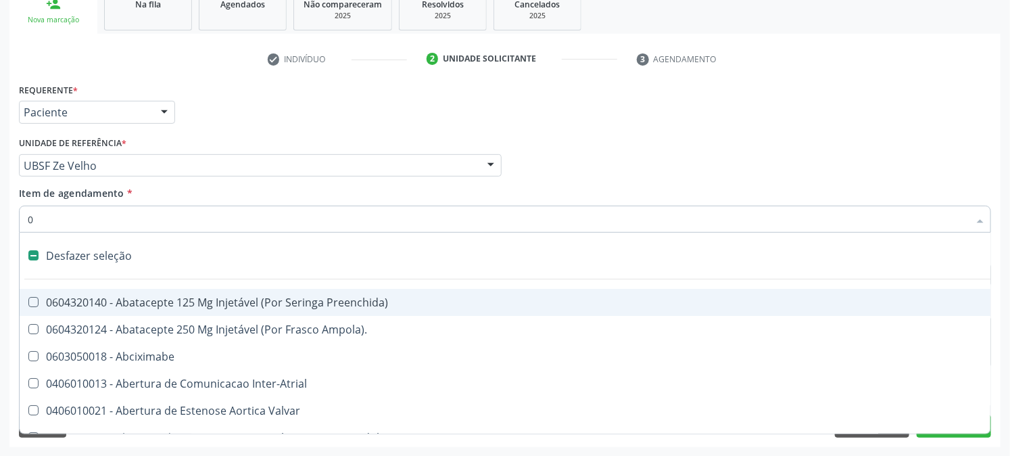
type input "02"
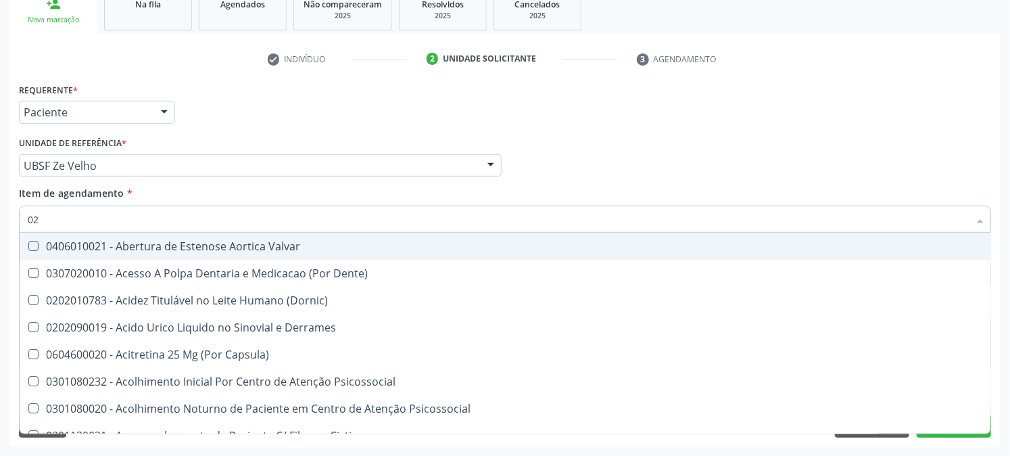
checkbox Urina "true"
checkbox Sistêmicas "false"
checkbox Dosagens\) "true"
type input "020"
checkbox Frasco-Ampola\) "true"
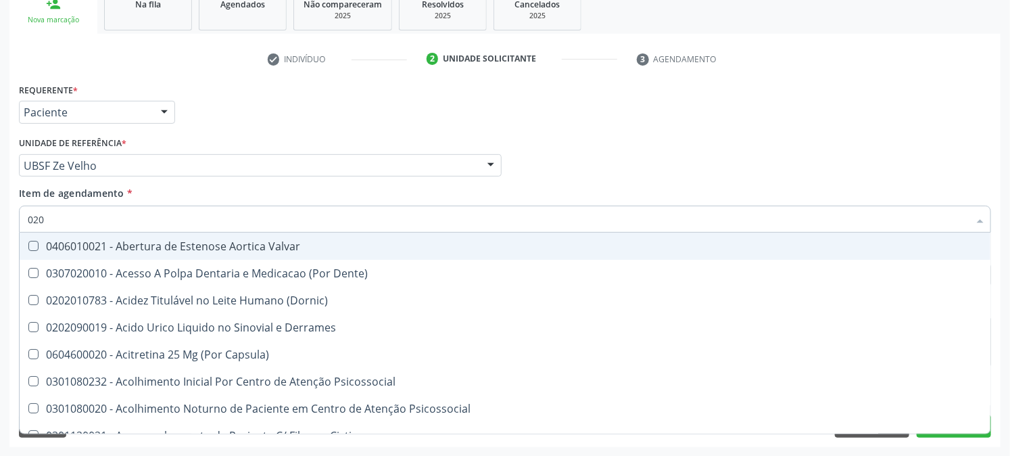
checkbox Urina "false"
checkbox Tirofibana "true"
checkbox Dosagens\) "false"
checkbox Eletro-Oculografia "true"
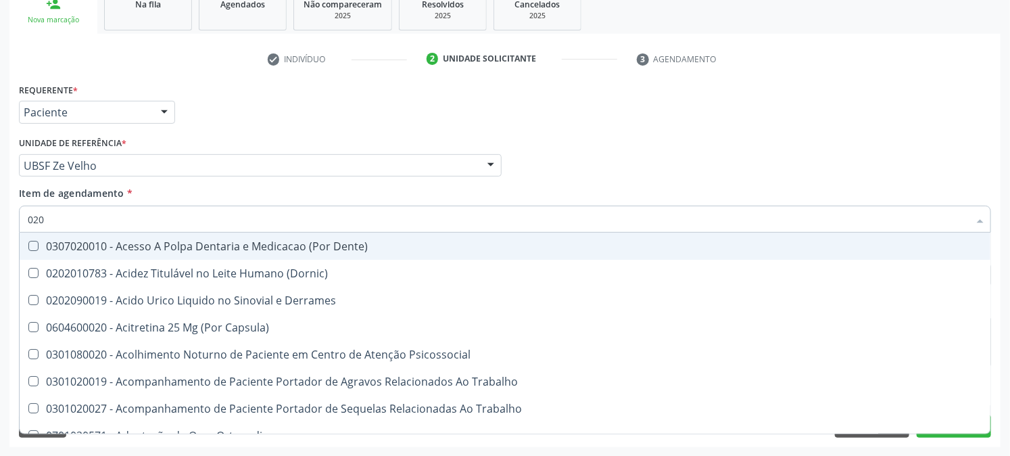
type input "0202"
checkbox Capsula\) "true"
checkbox Urina "false"
checkbox Coluna "true"
checkbox Revisao "true"
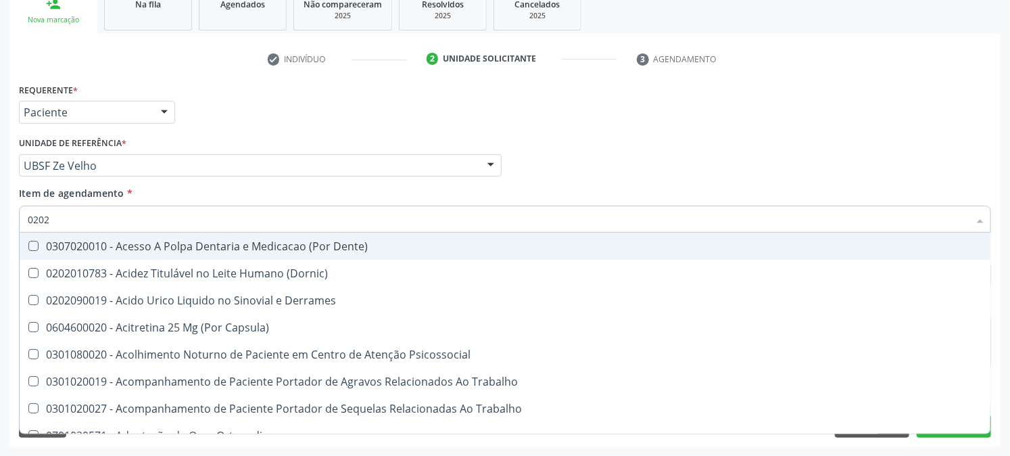
checkbox Bandas\) "true"
checkbox Dosagens\) "false"
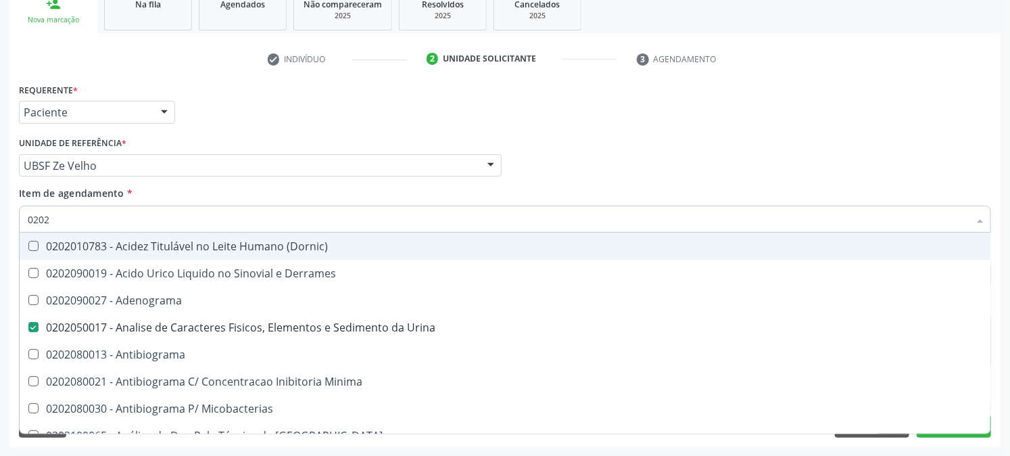
type input "02020"
checkbox Congênita "true"
checkbox Dosagens\) "false"
checkbox Zinco "true"
checkbox Completo "false"
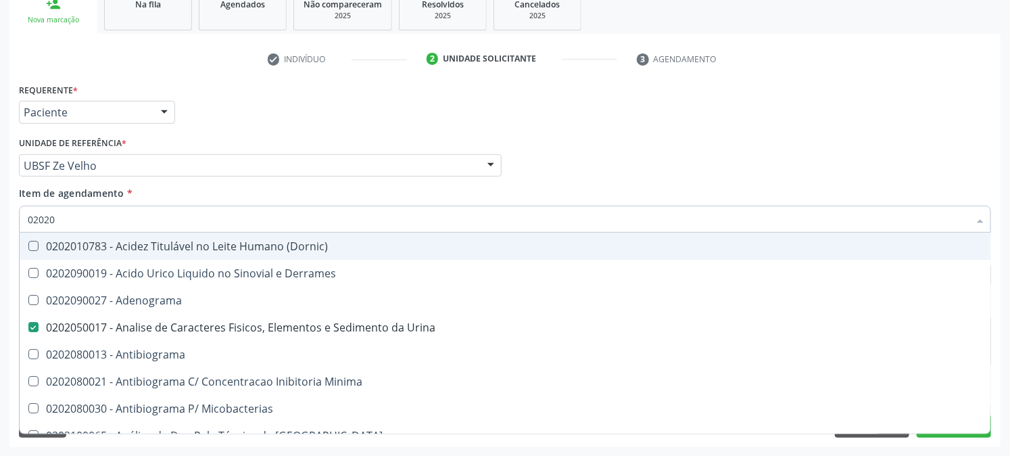
checkbox Oncologia "true"
checkbox Antitoxoplasma "false"
type input "020203"
checkbox Urina "false"
checkbox Molecular "true"
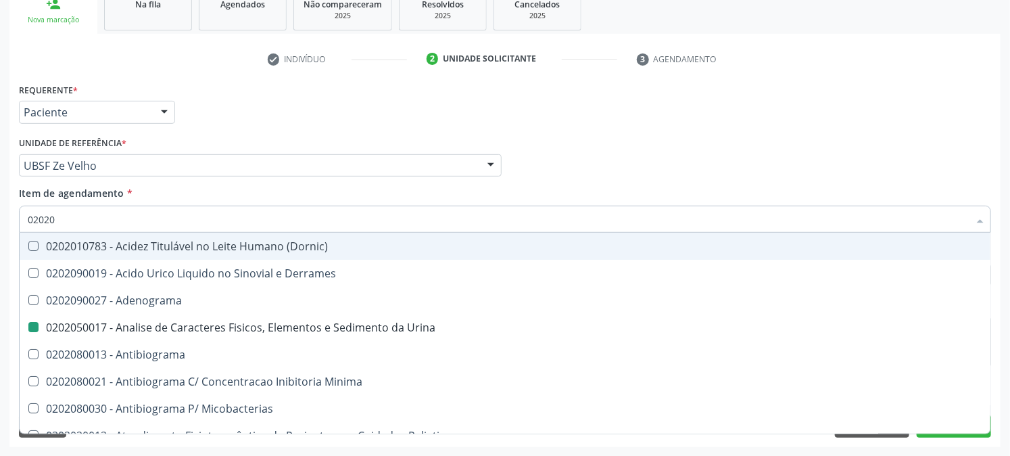
checkbox Dosagens\) "false"
checkbox Aluminio "true"
type input "0202030"
checkbox Molecular "false"
checkbox \(Serotonina\) "true"
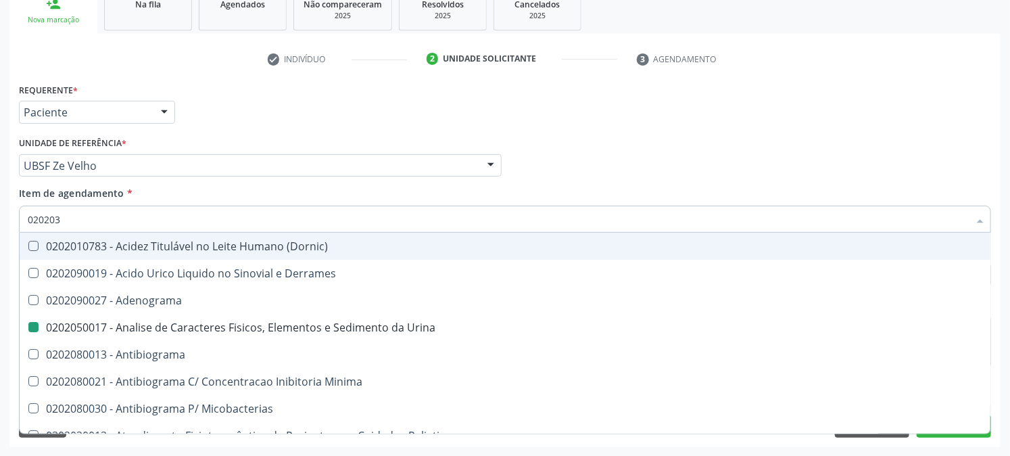
checkbox Aluminio "false"
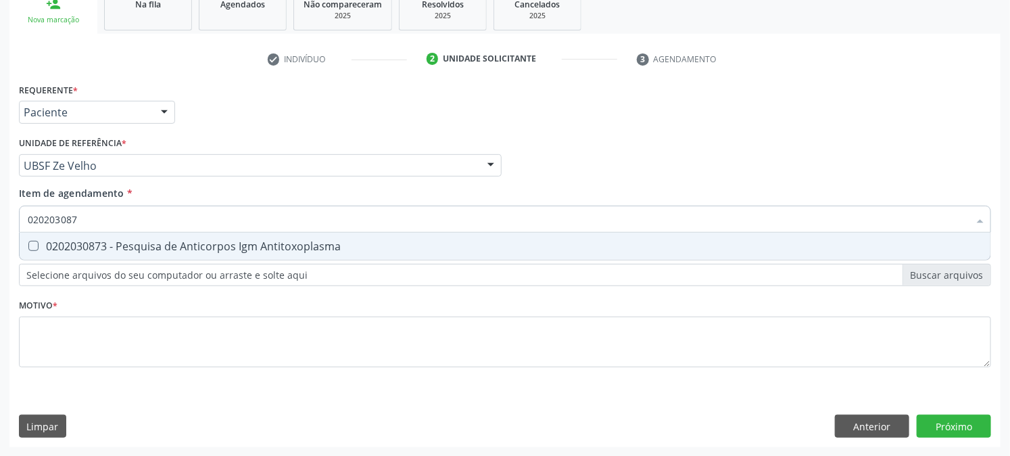
type input "0202030873"
click at [62, 244] on div "0202030873 - Pesquisa de Anticorpos Igm Antitoxoplasma" at bounding box center [505, 246] width 955 height 11
checkbox Antitoxoplasma "true"
drag, startPoint x: 89, startPoint y: 214, endPoint x: 0, endPoint y: 225, distance: 89.2
click at [0, 218] on div "Acompanhamento Acompanhe a situação das marcações correntes e finalizadas Relat…" at bounding box center [505, 159] width 1010 height 596
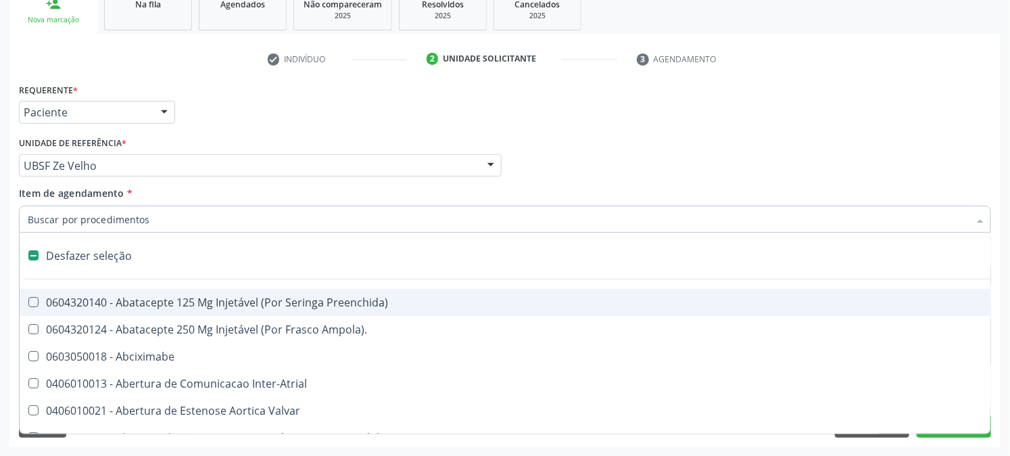
checkbox Preenchida\) "false"
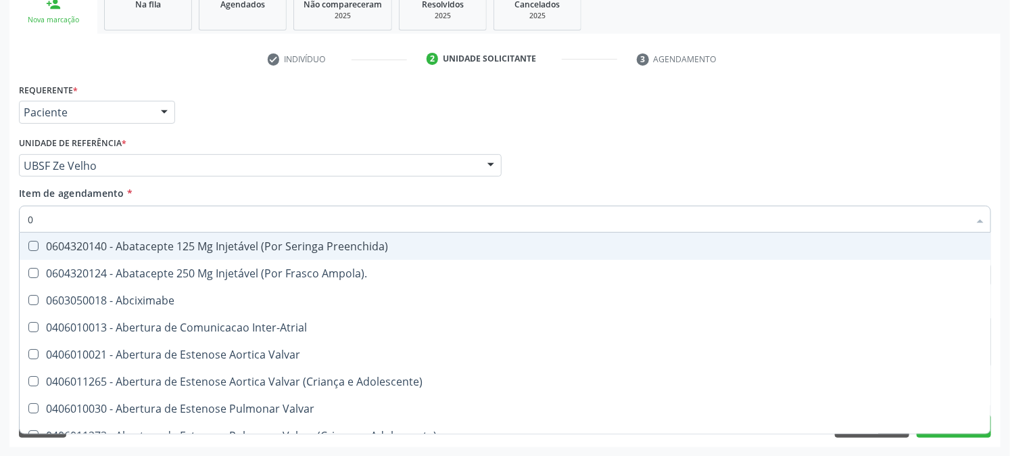
type input "02"
checkbox Psicossocial "true"
checkbox Urina "false"
checkbox Alimentação "true"
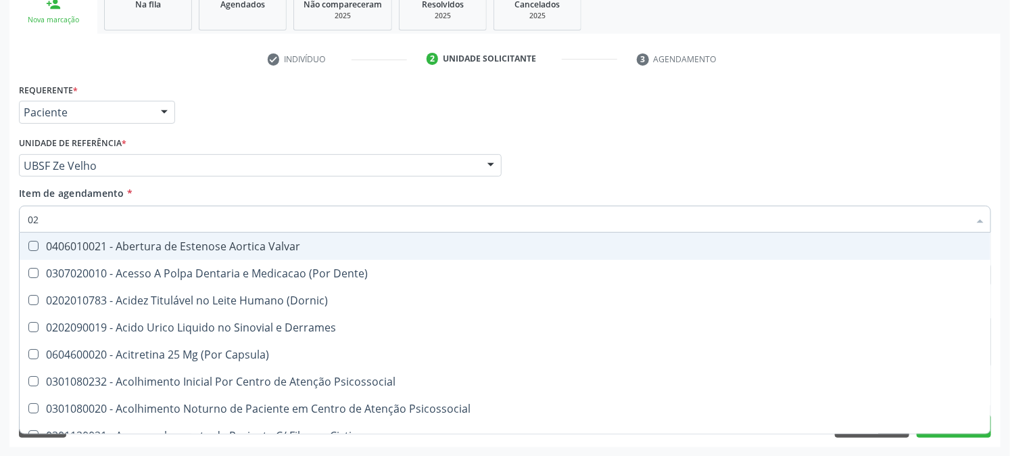
type input "020"
checkbox Frasco-Ampola\) "true"
checkbox Urina "false"
checkbox Tirofibana "true"
checkbox Dosagens\) "false"
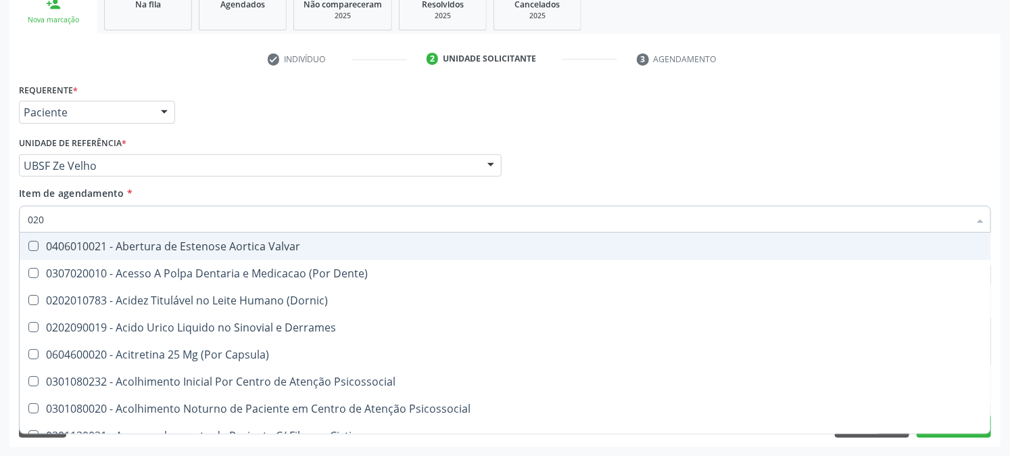
checkbox Eletro-Oculografia "true"
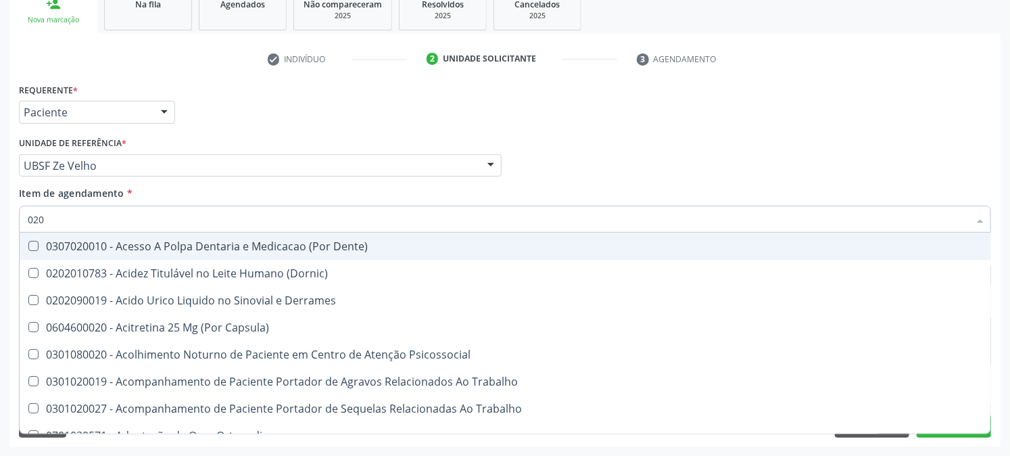
type input "0202"
checkbox Capsula\) "true"
checkbox Urina "false"
checkbox Coluna "true"
checkbox Revisao "true"
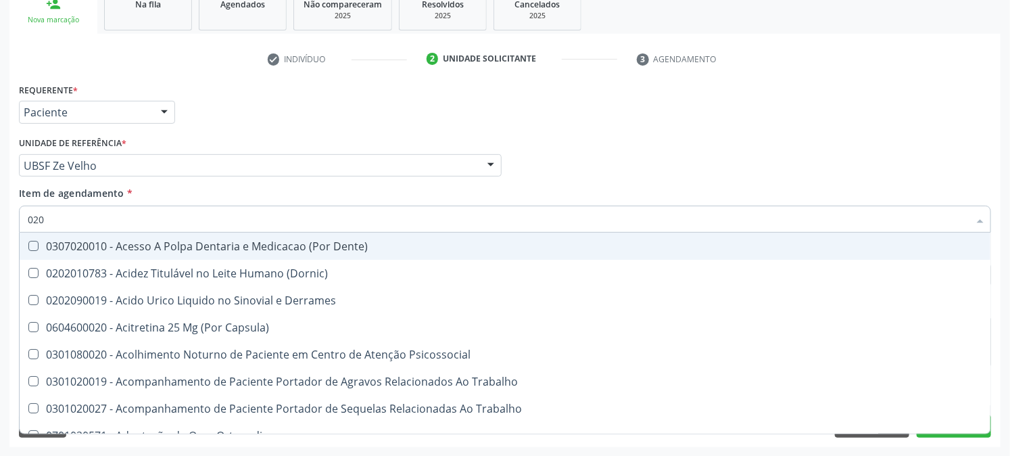
checkbox Bandas\) "true"
checkbox Dosagens\) "false"
checkbox Glomerular "true"
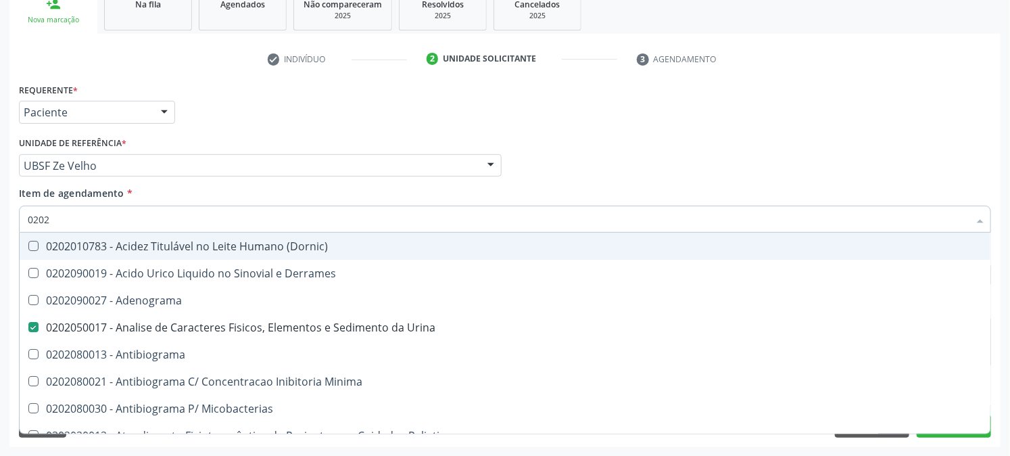
type input "02020"
checkbox Dosagens\) "true"
checkbox Sulfo-Hemoglobina "false"
checkbox Completo "true"
checkbox \(Western-Blot\) "false"
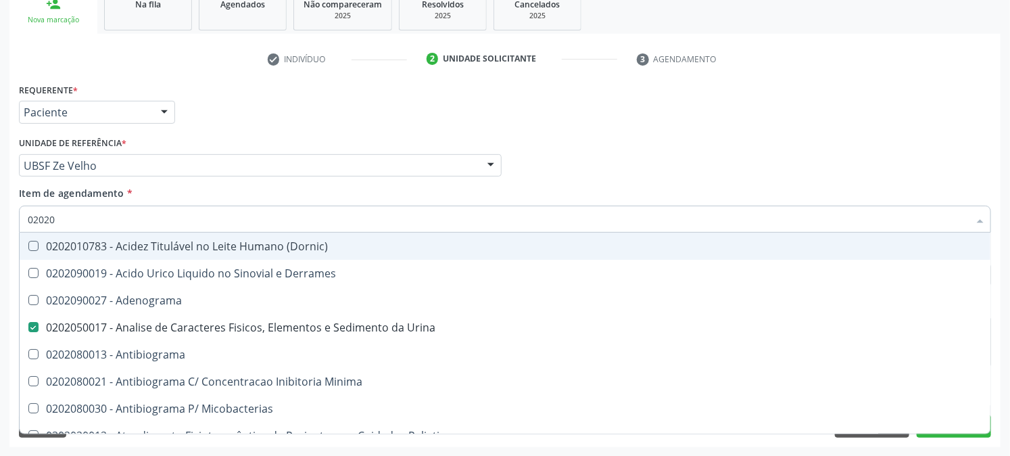
checkbox Antitoxoplasma "true"
checkbox Urina "false"
checkbox Imunofluorescencia\) "false"
type input "020203"
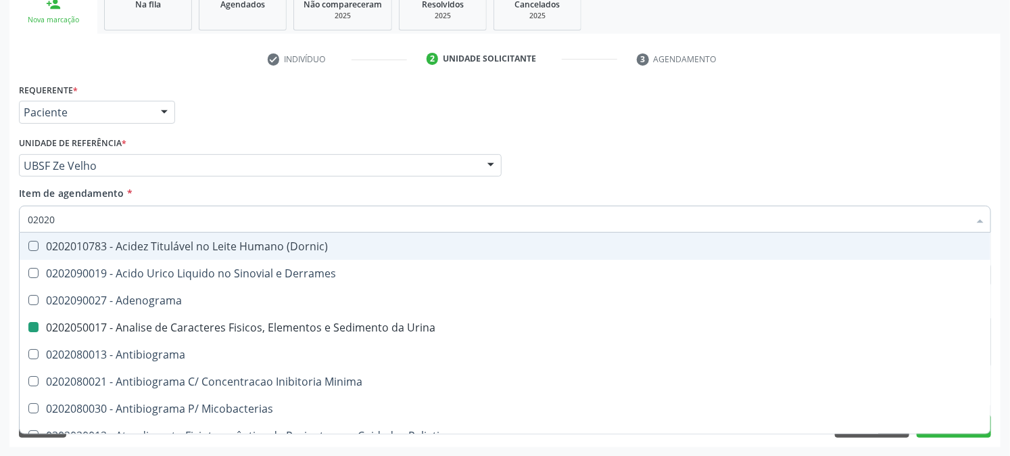
checkbox Urina "false"
checkbox Molecular "true"
checkbox Dosagens\) "false"
checkbox Aluminio "true"
checkbox III "true"
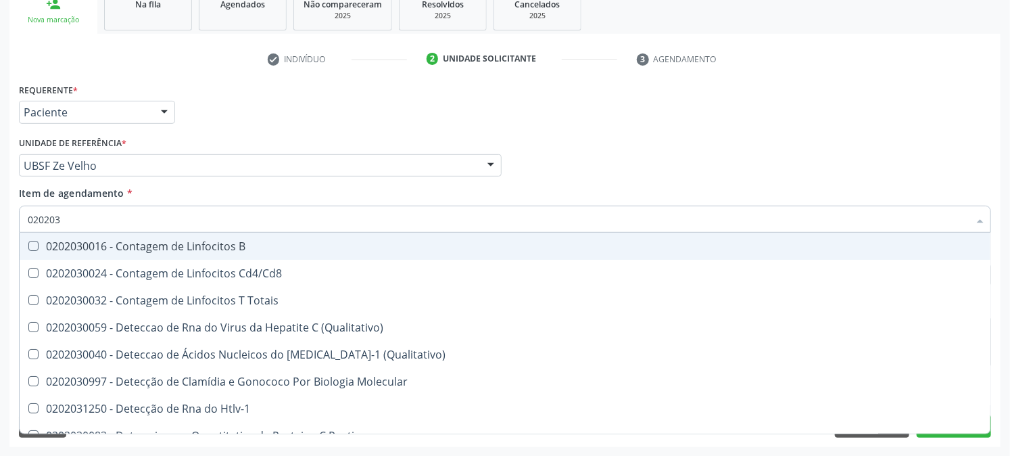
type input "0202030"
checkbox Completo "false"
checkbox Liso "true"
checkbox \(Anti-Hdv\) "true"
checkbox Antitoxoplasma "false"
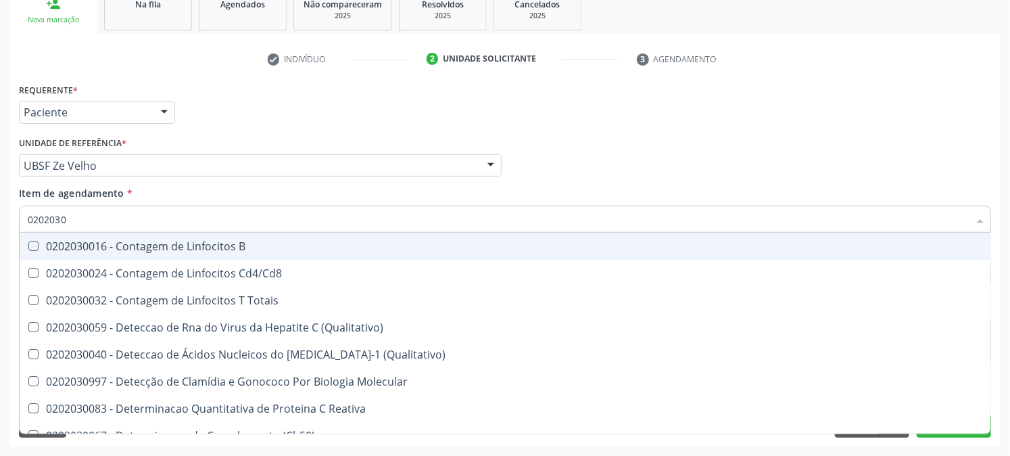
type input "020203"
checkbox Antiadenovirus "true"
checkbox Antitoxoplasma "false"
checkbox Rubeola "true"
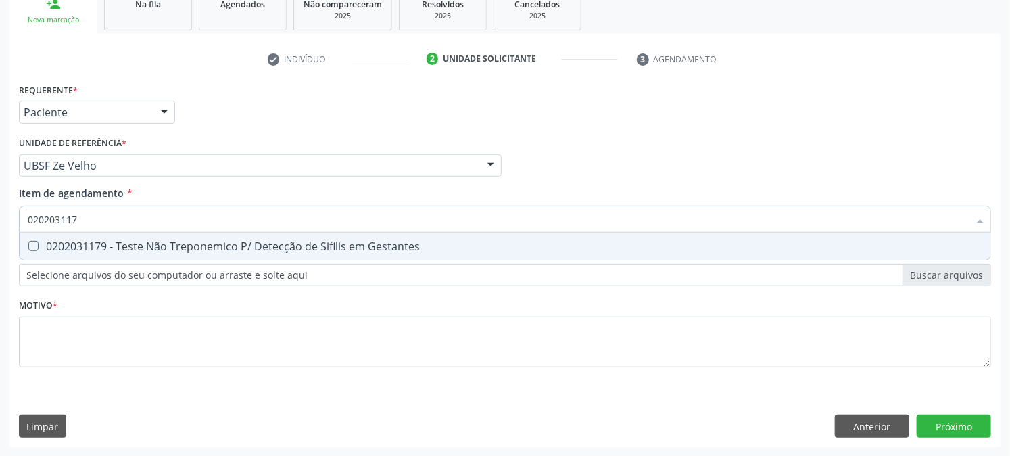
type input "0202031179"
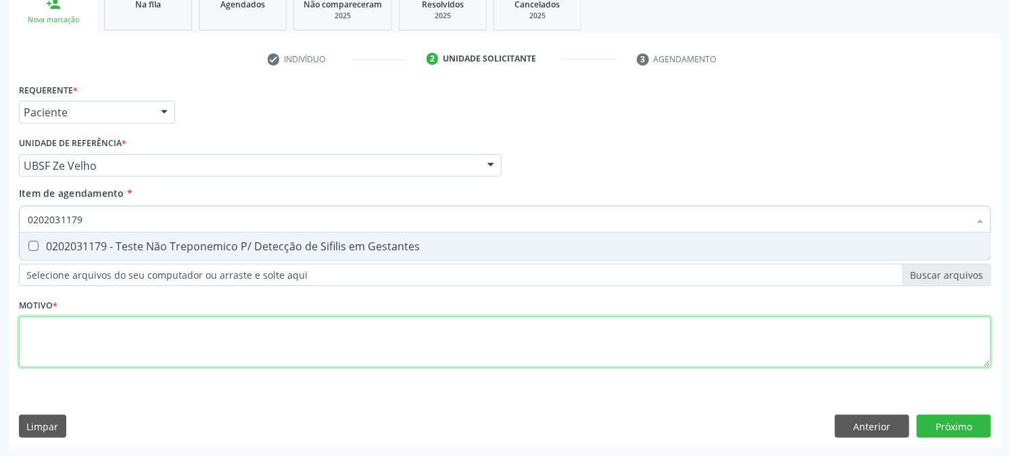
click at [63, 355] on div "Requerente * Paciente Profissional de Saúde Paciente Nenhum resultado encontrad…" at bounding box center [505, 233] width 972 height 306
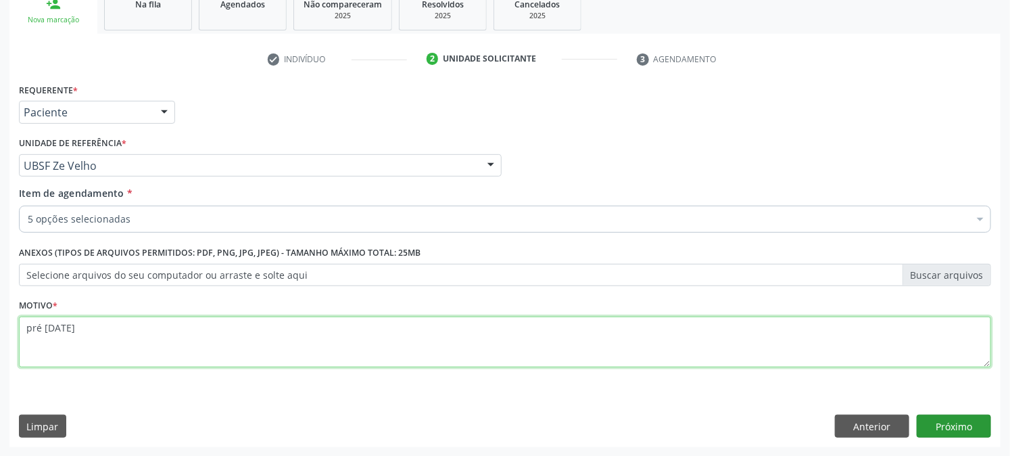
type textarea "pré [DATE]"
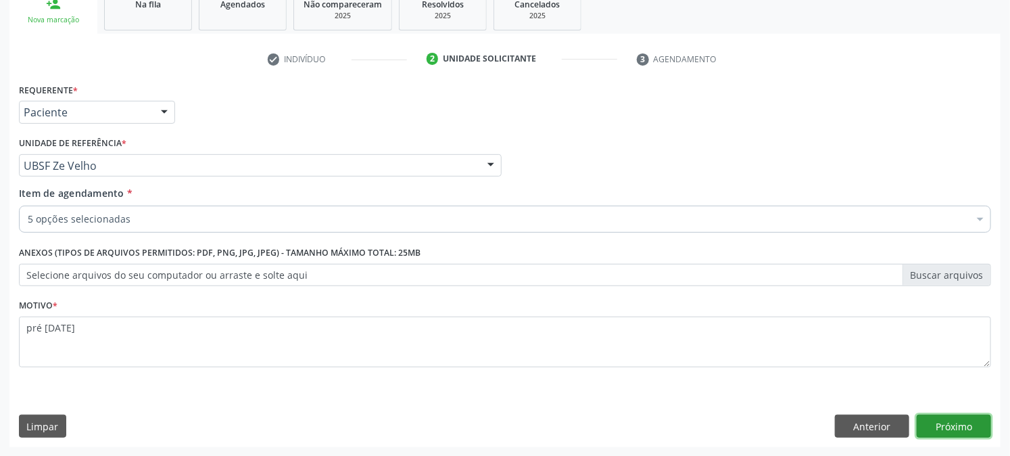
click at [942, 427] on button "Próximo" at bounding box center [954, 426] width 74 height 23
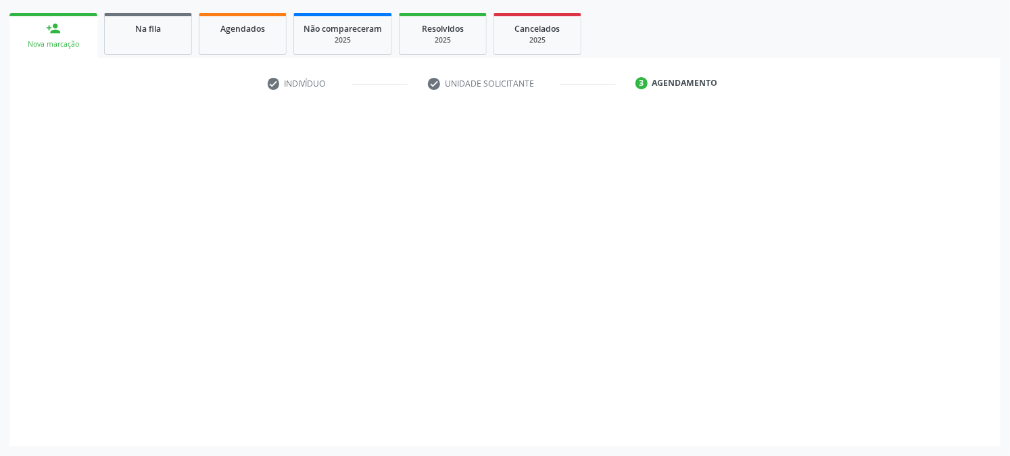
scroll to position [188, 0]
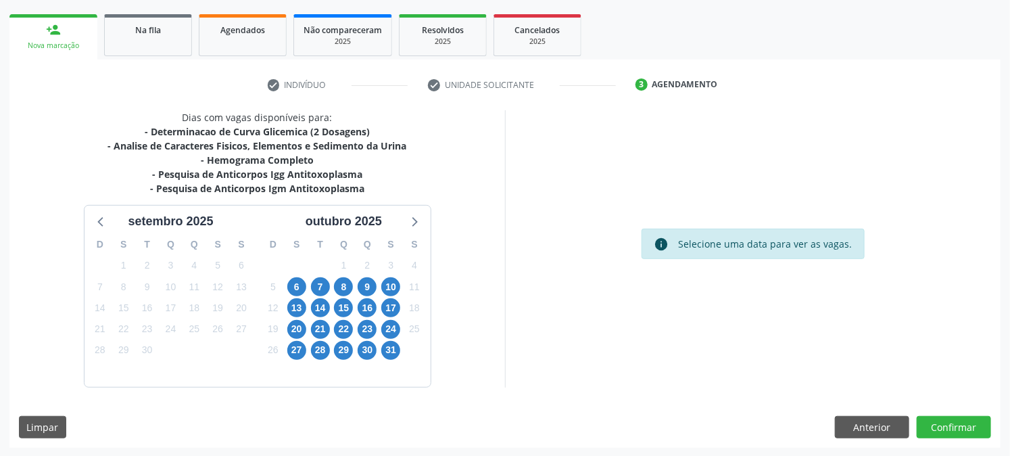
click at [399, 279] on div "10" at bounding box center [390, 287] width 19 height 21
click at [390, 287] on span "10" at bounding box center [390, 286] width 19 height 19
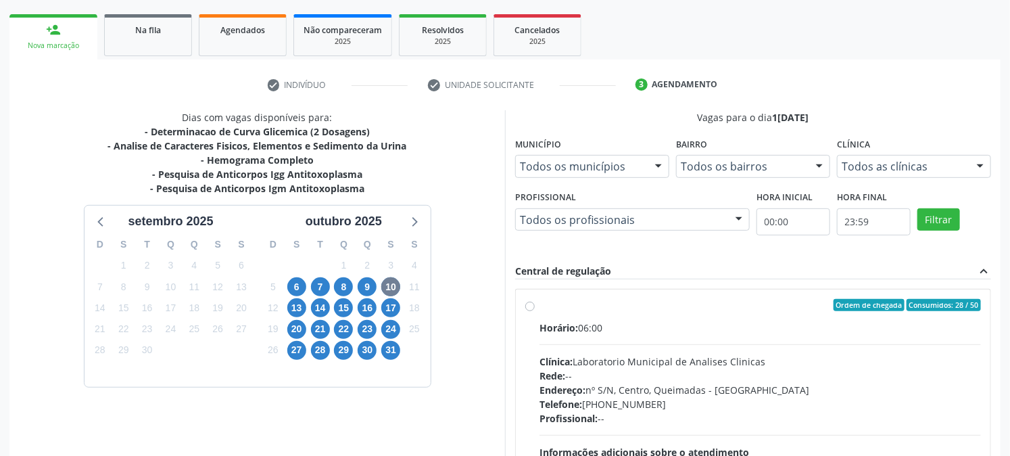
click at [674, 292] on div "Ordem de chegada Consumidos: 28 / 50 Horário: 06:00 Clínica: Laboratorio Munici…" at bounding box center [753, 402] width 475 height 227
radio input "true"
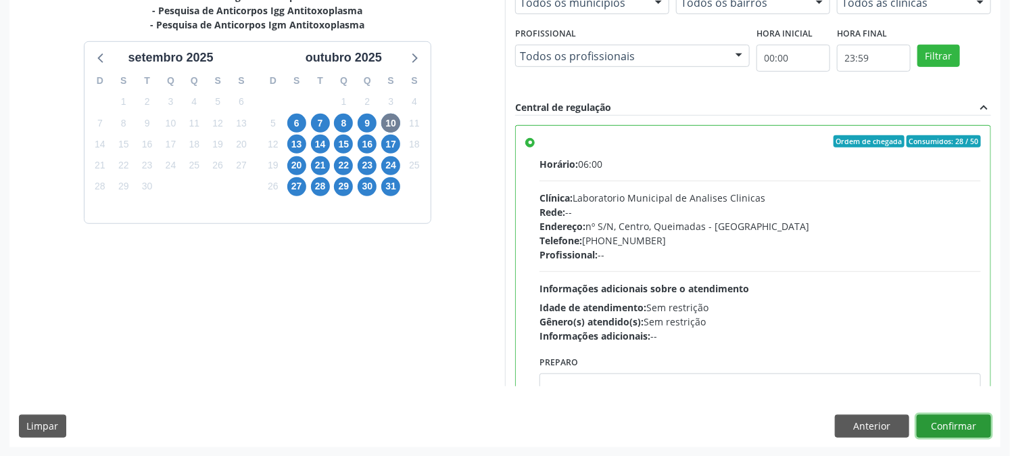
click at [943, 422] on button "Confirmar" at bounding box center [954, 426] width 74 height 23
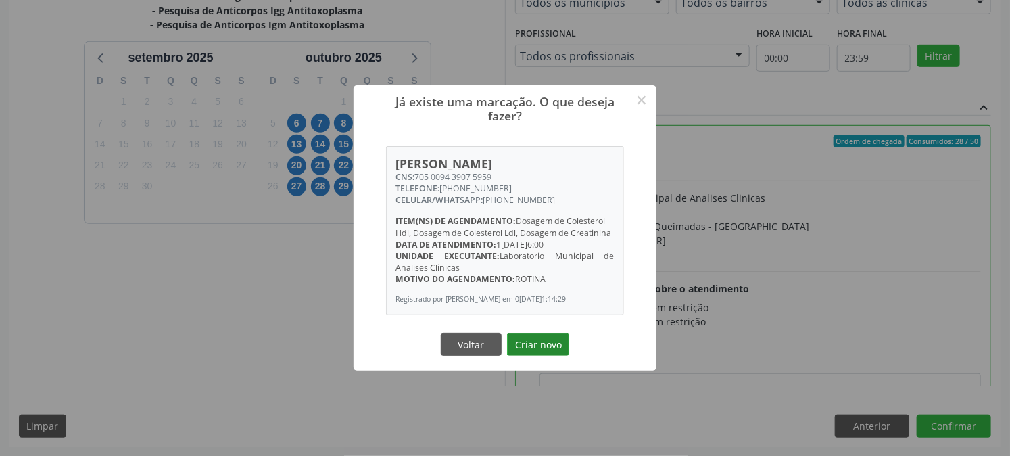
click at [523, 345] on button "Criar novo" at bounding box center [538, 344] width 62 height 23
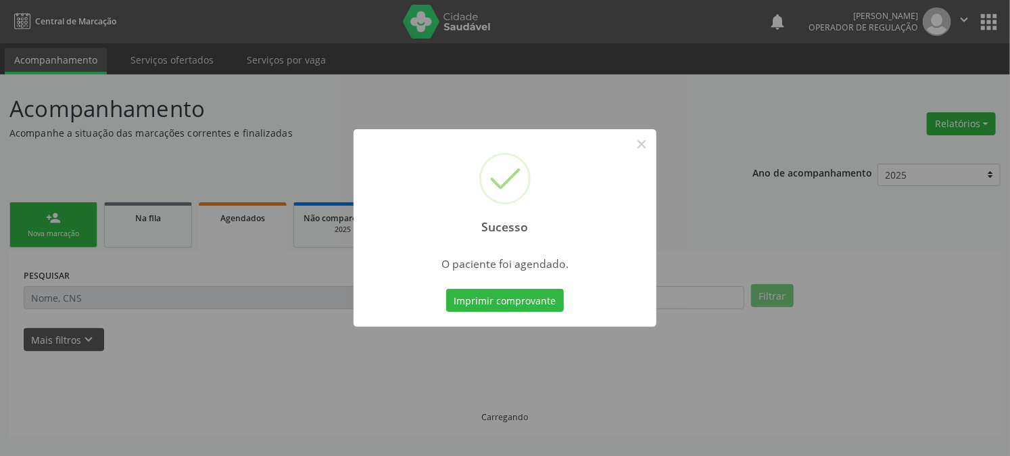
scroll to position [0, 0]
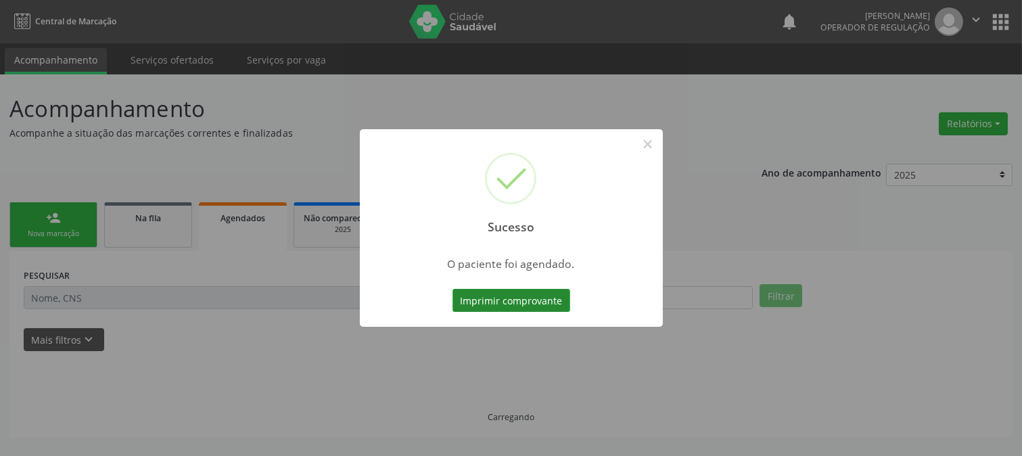
click at [530, 306] on button "Imprimir comprovante" at bounding box center [511, 300] width 118 height 23
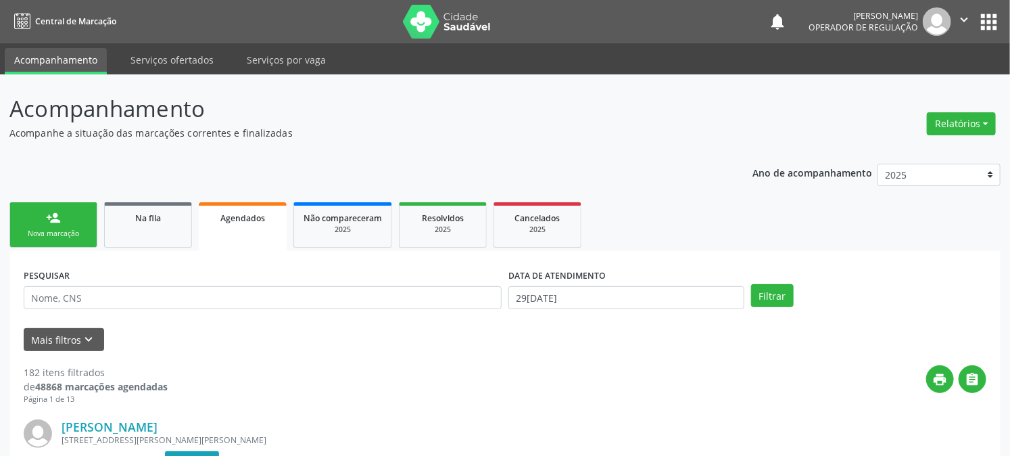
click at [45, 229] on div "Nova marcação" at bounding box center [54, 234] width 68 height 10
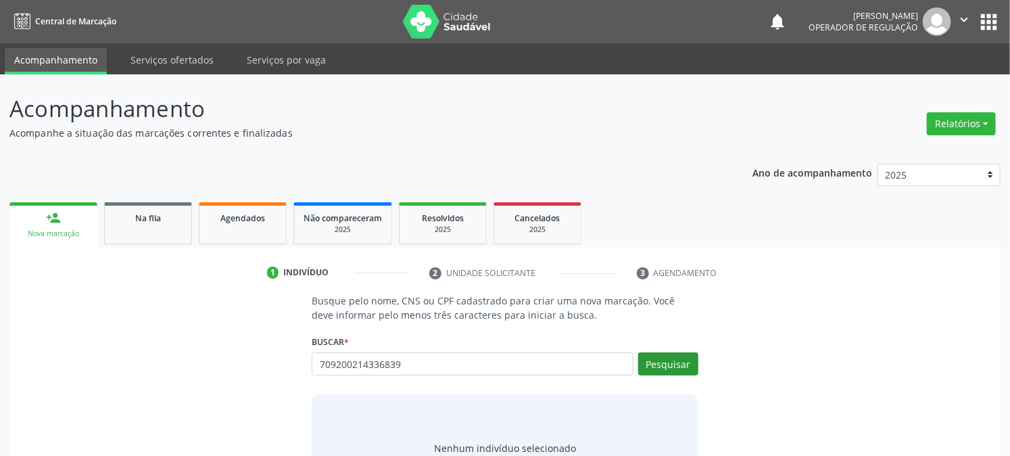
type input "709200214336839"
click at [665, 364] on button "Pesquisar" at bounding box center [668, 363] width 60 height 23
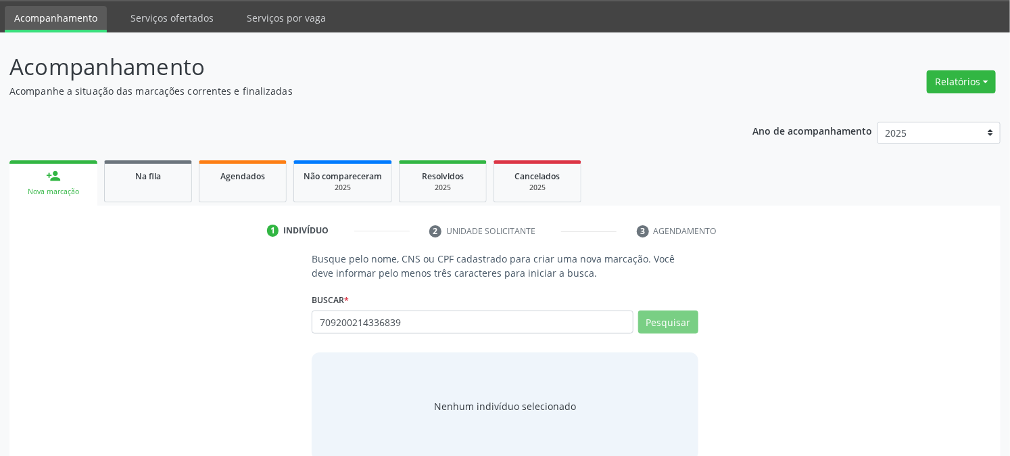
scroll to position [64, 0]
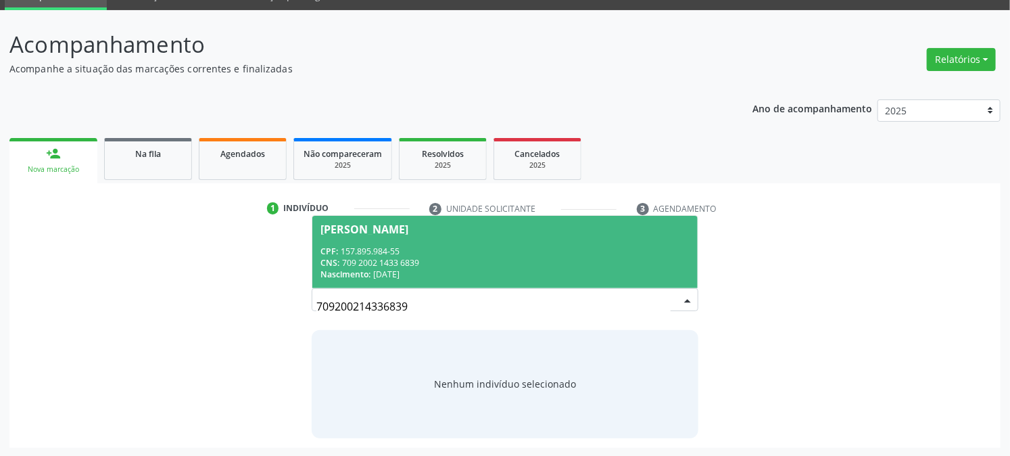
click at [387, 245] on div "CPF: 157.895.984-55" at bounding box center [505, 250] width 369 height 11
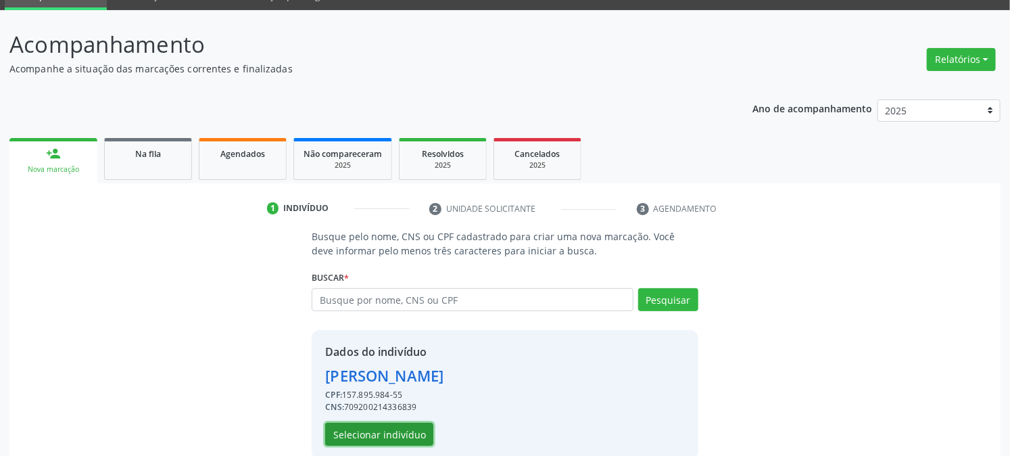
click at [377, 433] on button "Selecionar indivíduo" at bounding box center [379, 434] width 108 height 23
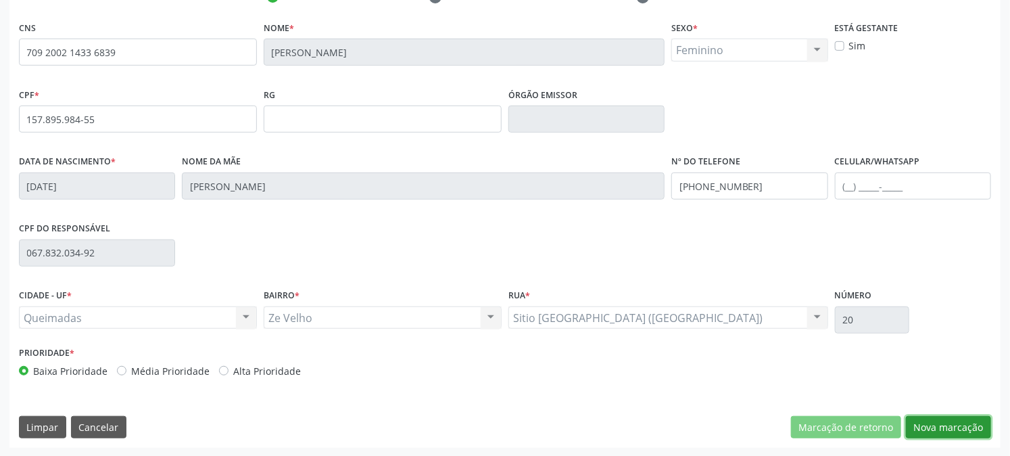
click at [936, 421] on button "Nova marcação" at bounding box center [948, 427] width 85 height 23
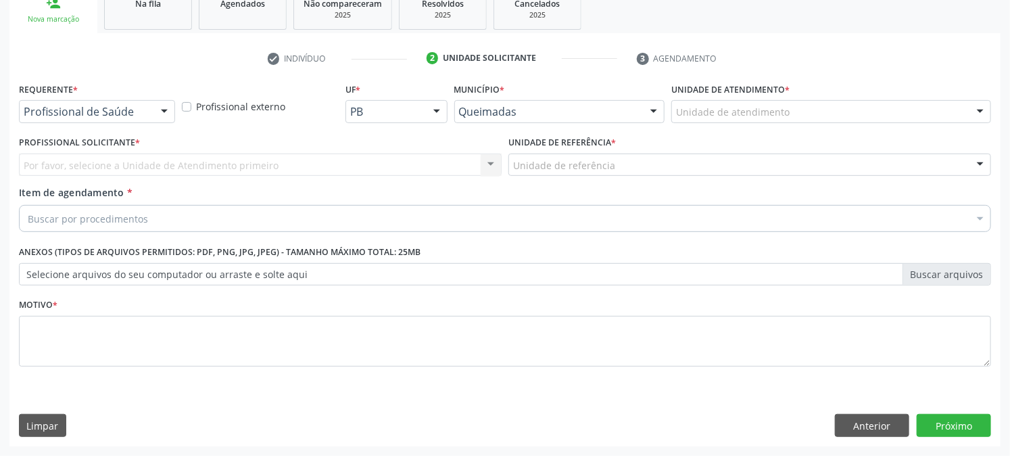
scroll to position [214, 0]
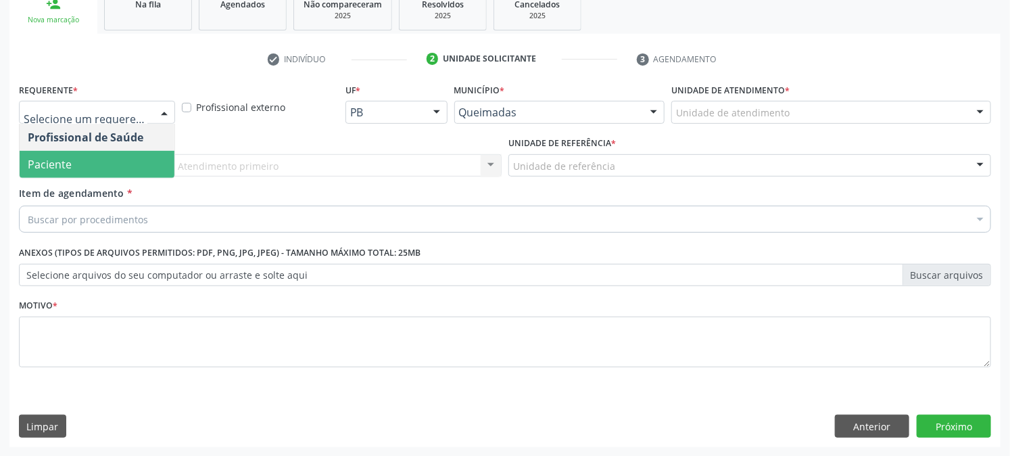
click at [45, 168] on span "Paciente" at bounding box center [50, 164] width 44 height 15
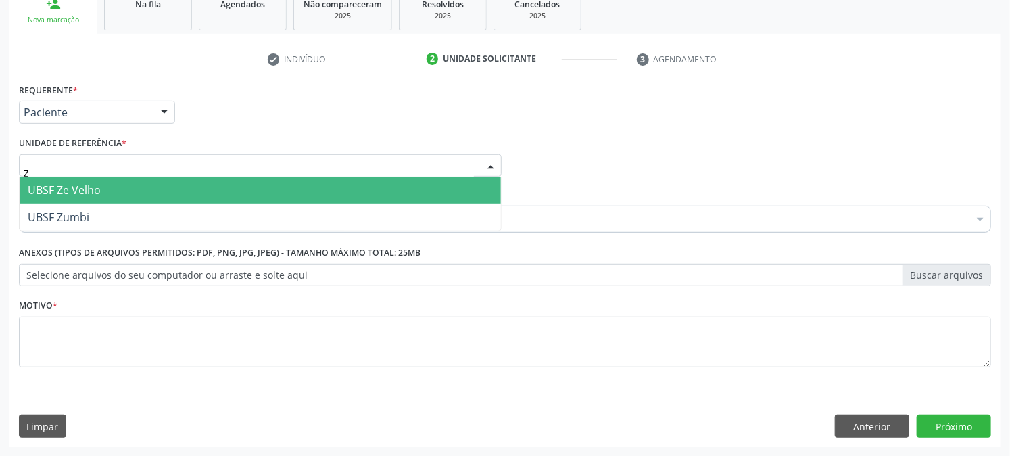
type input "ze"
click at [71, 193] on span "UBSF Ze Velho" at bounding box center [64, 190] width 73 height 15
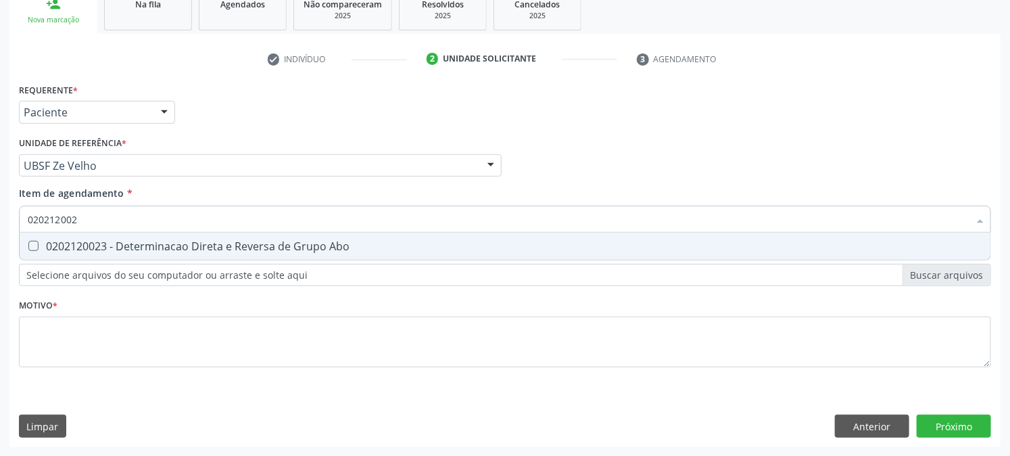
type input "0202120023"
click at [64, 242] on div "0202120023 - Determinacao Direta e Reversa de Grupo Abo" at bounding box center [505, 246] width 955 height 11
checkbox Abo "true"
drag, startPoint x: 103, startPoint y: 216, endPoint x: 0, endPoint y: 241, distance: 105.6
click at [0, 239] on div "Acompanhamento Acompanhe a situação das marcações correntes e finalizadas Relat…" at bounding box center [505, 159] width 1010 height 596
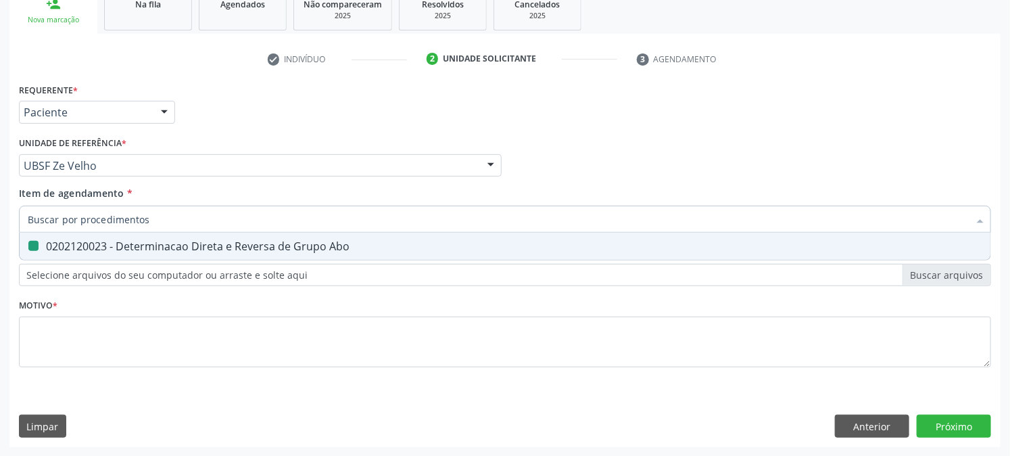
checkbox Abo "false"
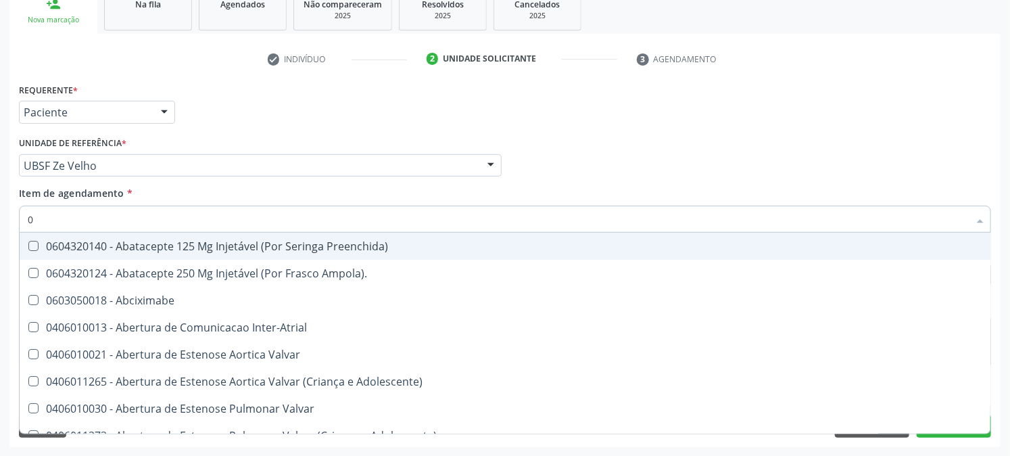
type input "02"
checkbox Ativa "true"
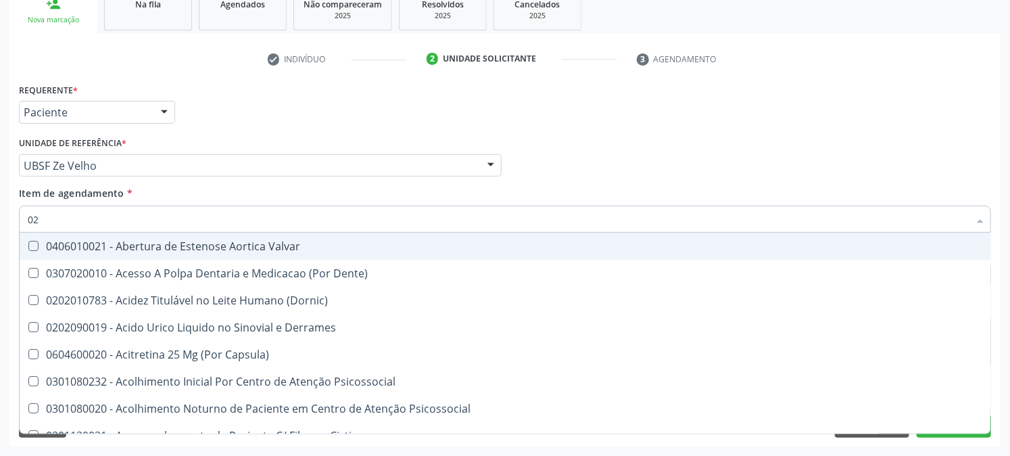
type input "020"
checkbox Creatinina "true"
checkbox Abo "false"
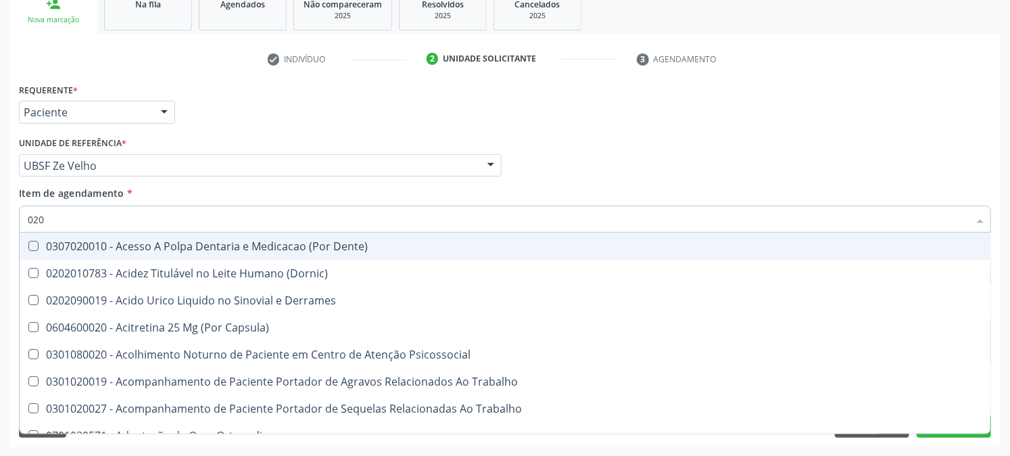
type input "0202"
checkbox Coagulacao "true"
checkbox Abo "false"
type input "02020"
checkbox Coagulacao "false"
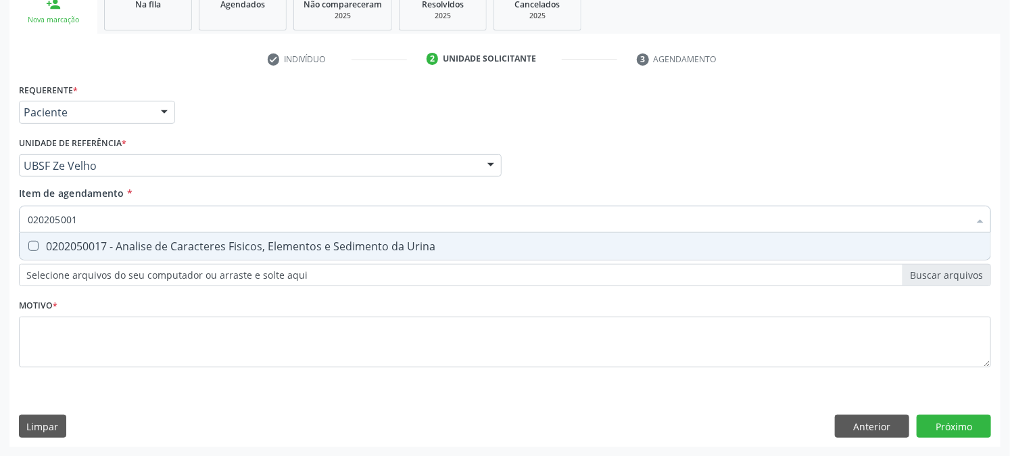
type input "0202050017"
click at [64, 249] on div "0202050017 - Analise de Caracteres Fisicos, Elementos e Sedimento da Urina" at bounding box center [505, 246] width 955 height 11
checkbox Urina "true"
drag, startPoint x: 119, startPoint y: 216, endPoint x: 0, endPoint y: 227, distance: 119.5
click at [0, 227] on div "Acompanhamento Acompanhe a situação das marcações correntes e finalizadas Relat…" at bounding box center [505, 159] width 1010 height 596
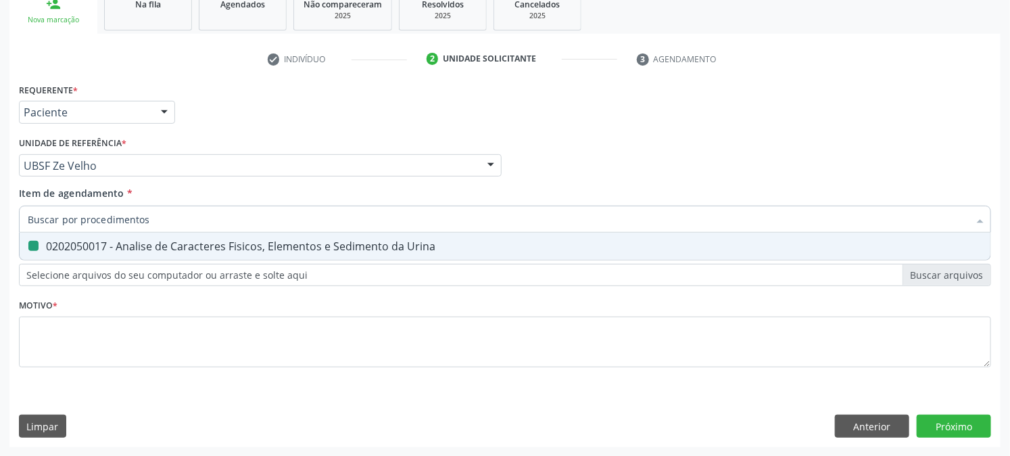
checkbox Urina "false"
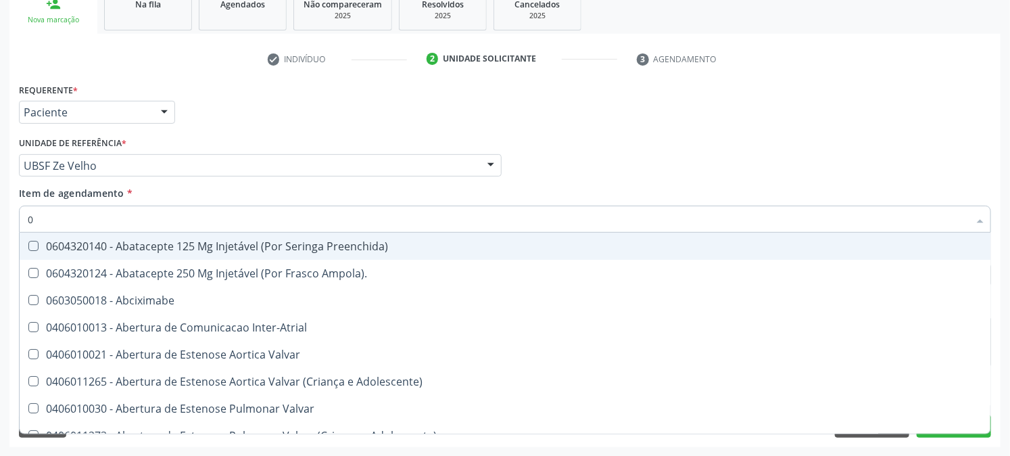
type input "02"
checkbox Psicossocial "true"
checkbox Urina "false"
checkbox Ativa "true"
type input "020"
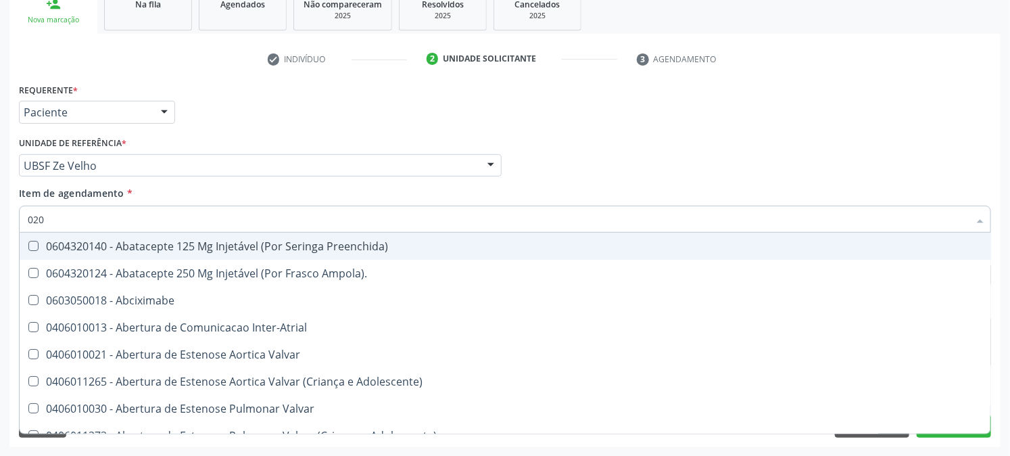
checkbox Rim "true"
checkbox Psicossocial "false"
checkbox População "true"
checkbox Ativa "false"
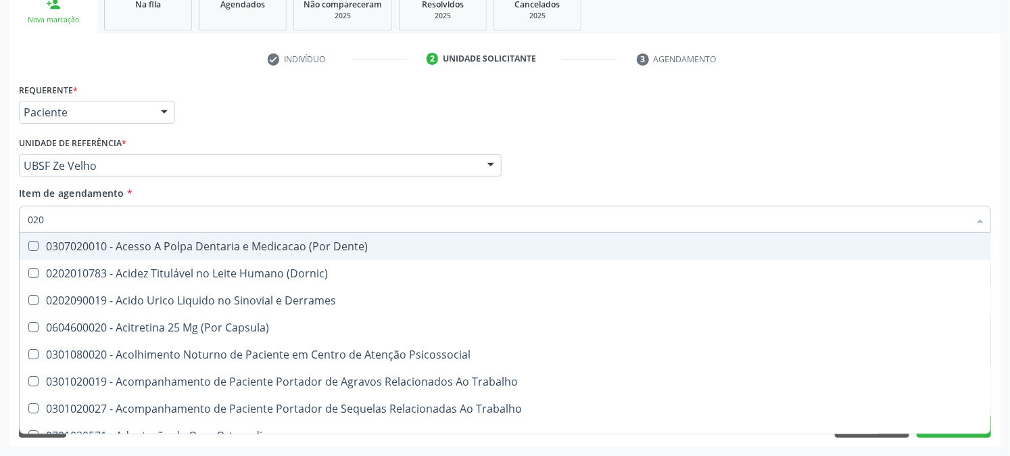
type input "0202"
checkbox Capsula\) "true"
checkbox Urina "false"
checkbox Coagulacao "true"
checkbox Abo "false"
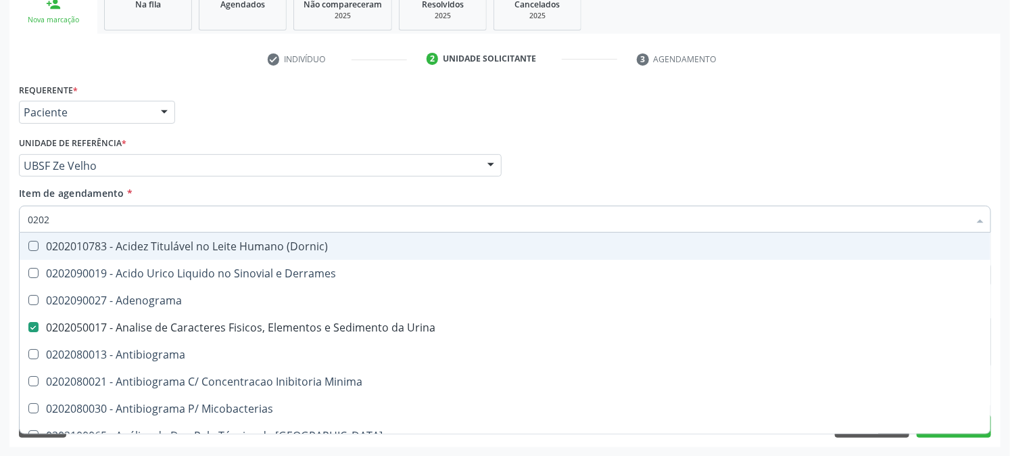
type input "02020"
checkbox Abo "false"
type input "020201"
checkbox Urina "false"
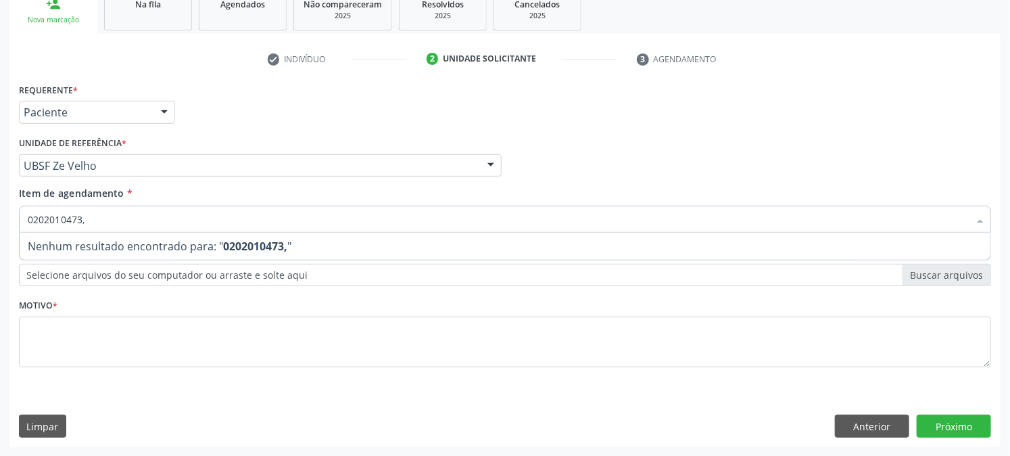
type input "0202010473"
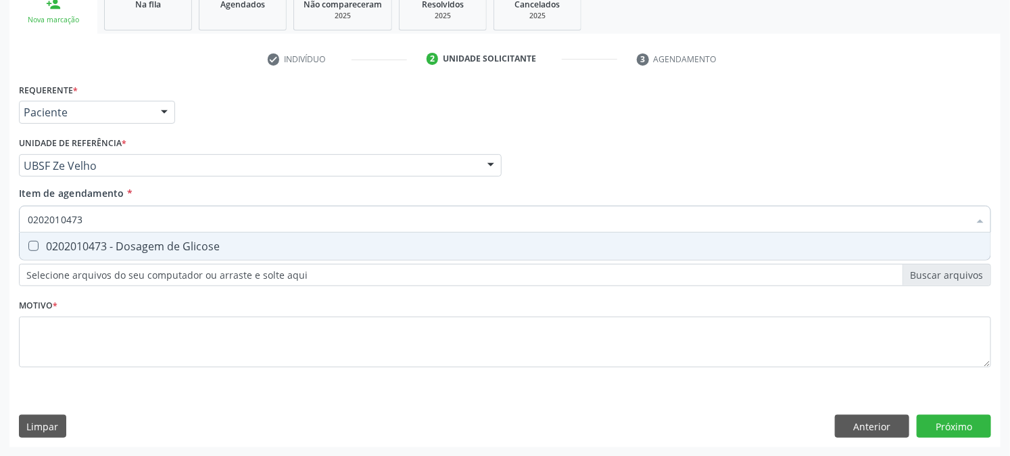
click at [52, 243] on div "0202010473 - Dosagem de Glicose" at bounding box center [505, 246] width 955 height 11
checkbox Glicose "true"
drag, startPoint x: 95, startPoint y: 225, endPoint x: 0, endPoint y: 235, distance: 96.0
click at [0, 235] on div "Acompanhamento Acompanhe a situação das marcações correntes e finalizadas Relat…" at bounding box center [505, 159] width 1010 height 596
checkbox Glicose "false"
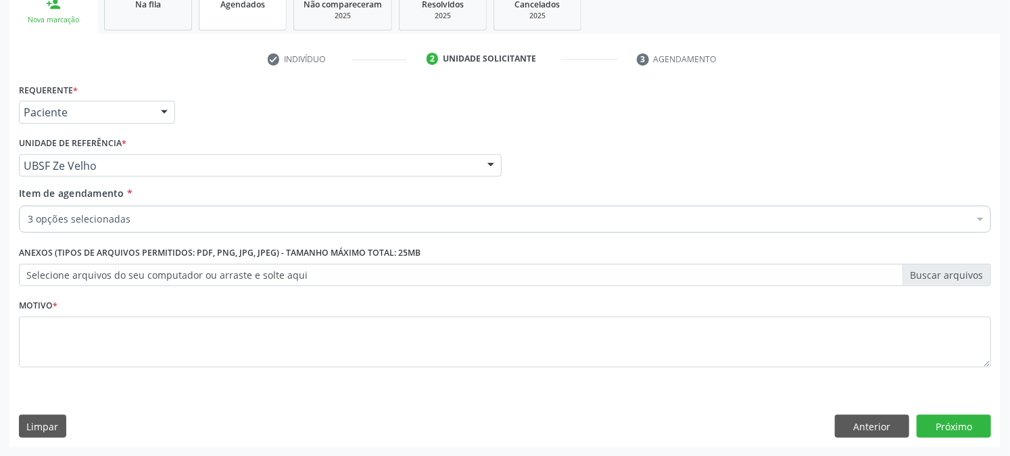
checkbox Abo "true"
checkbox Urina "true"
checkbox Glicose "true"
checkbox Normal "false"
